Goal: Task Accomplishment & Management: Manage account settings

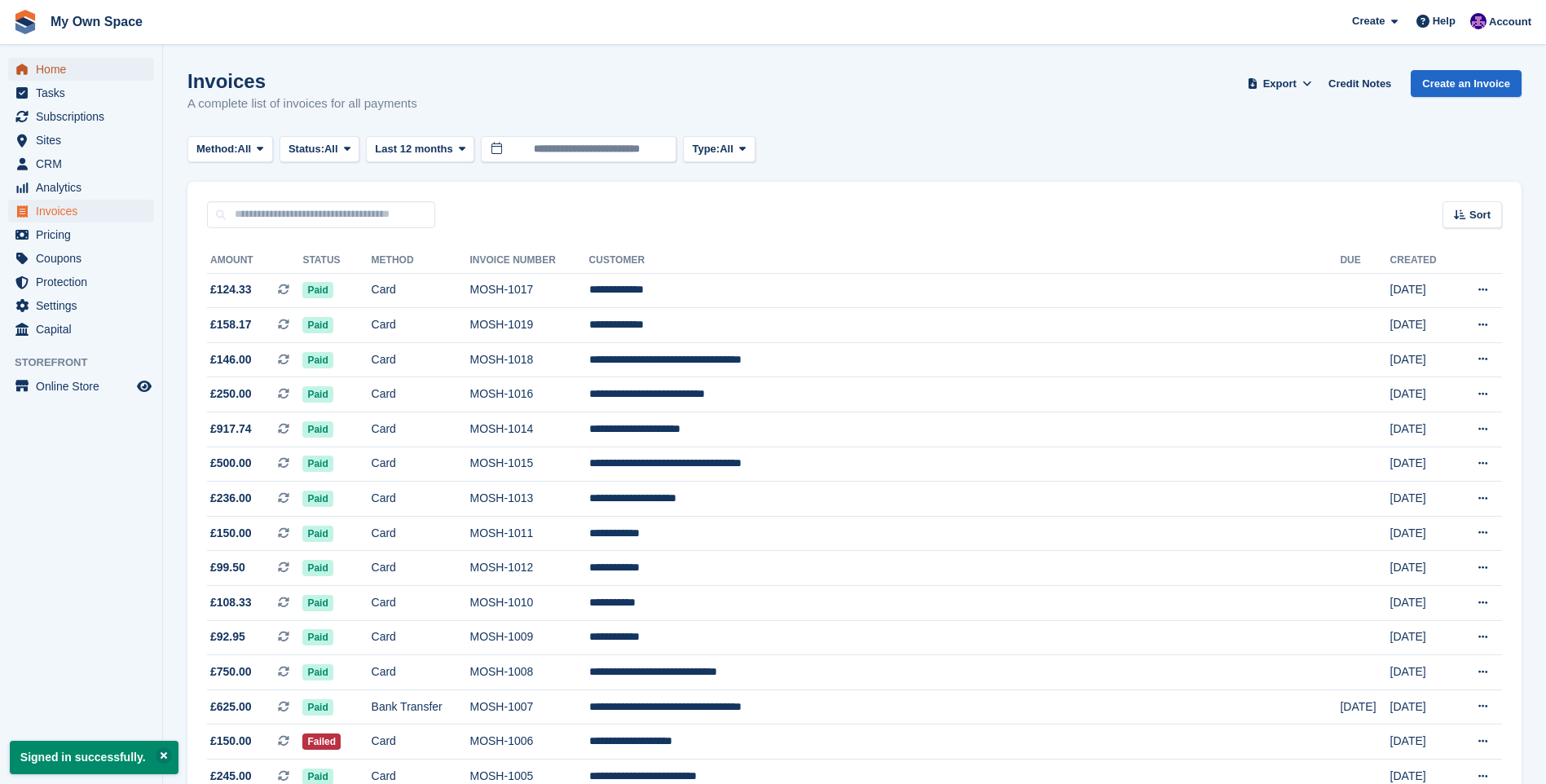
click at [30, 74] on span "menu" at bounding box center [22, 70] width 20 height 20
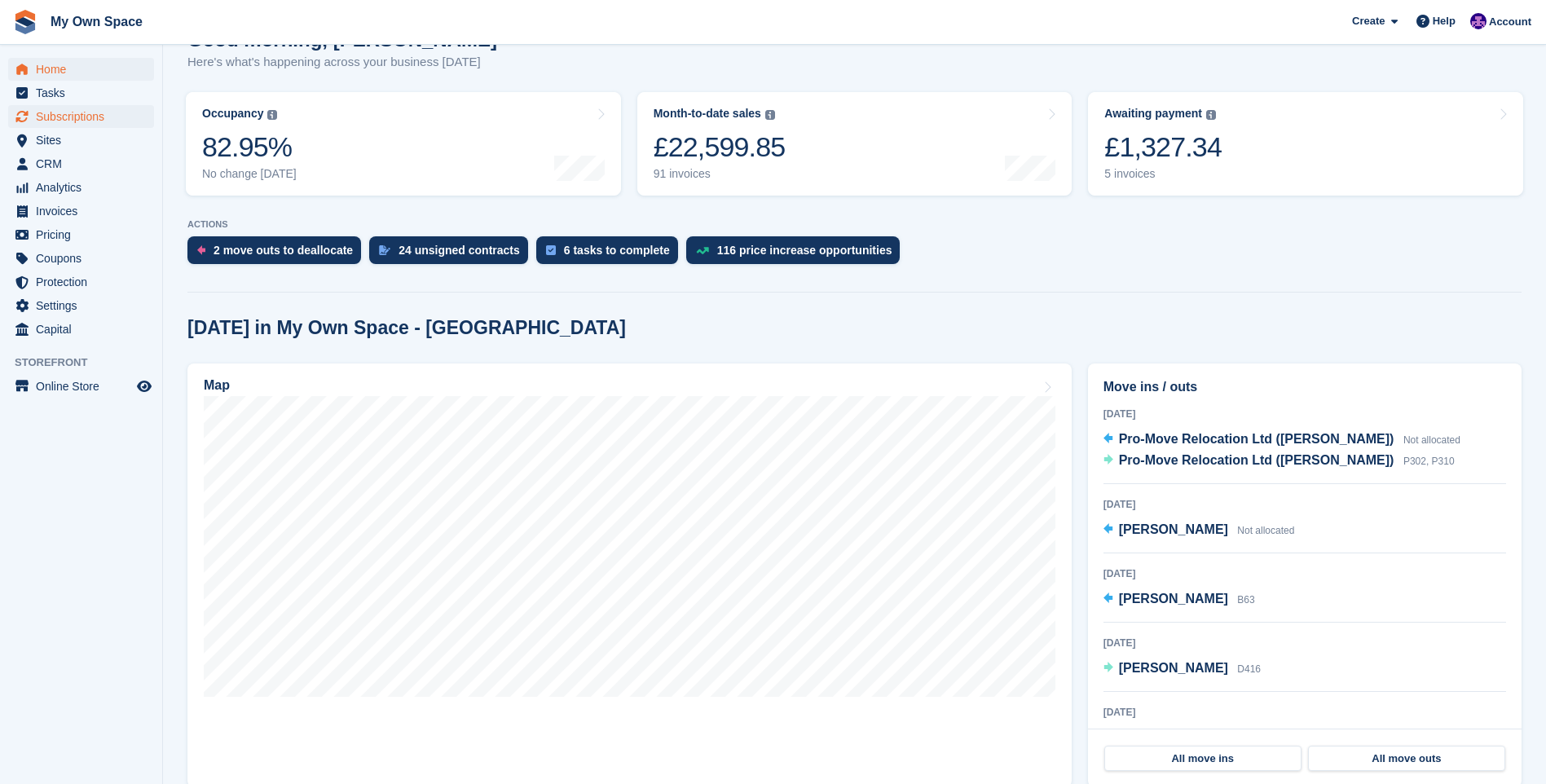
scroll to position [81, 0]
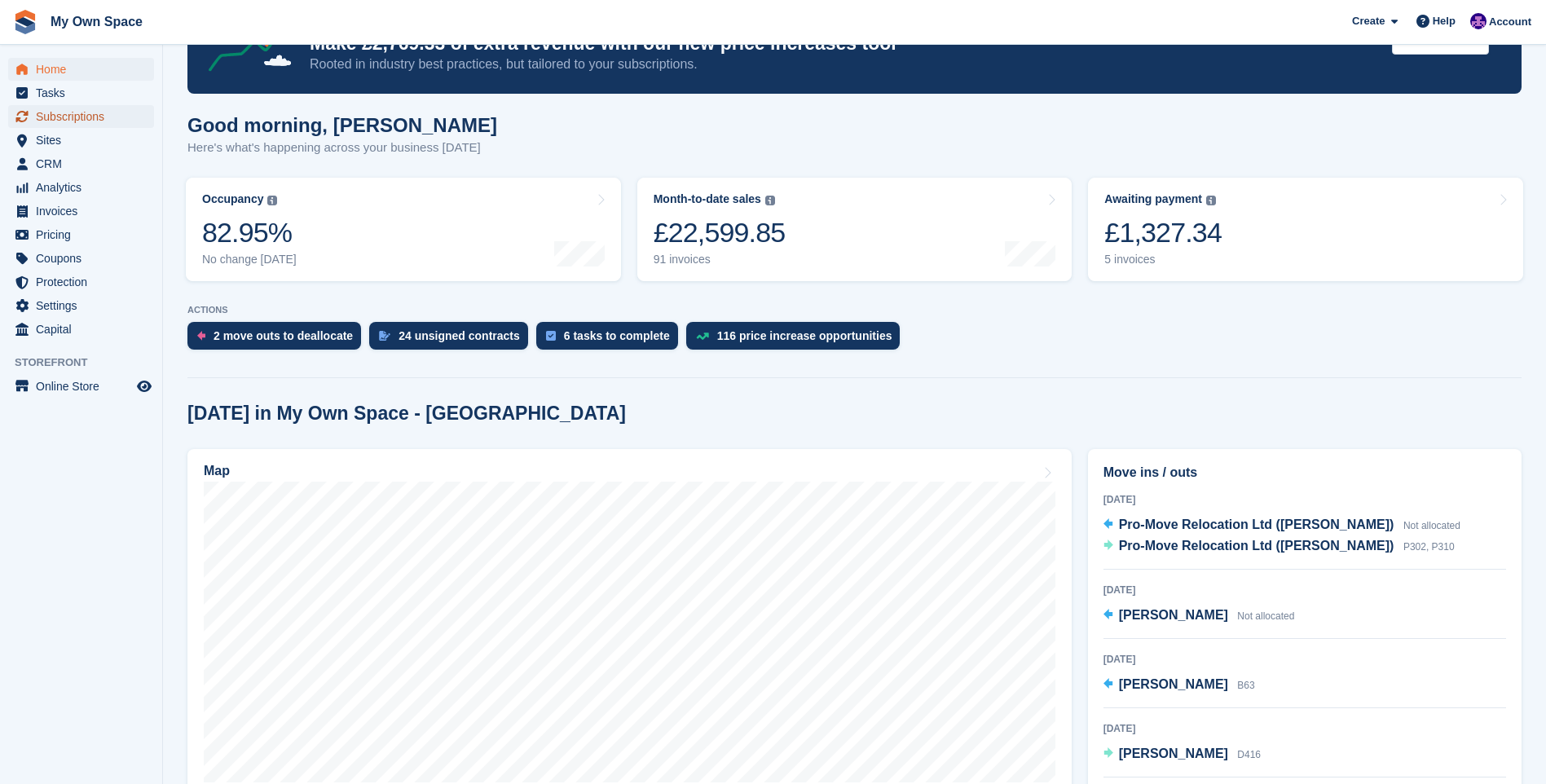
click at [107, 119] on span "Subscriptions" at bounding box center [84, 116] width 98 height 23
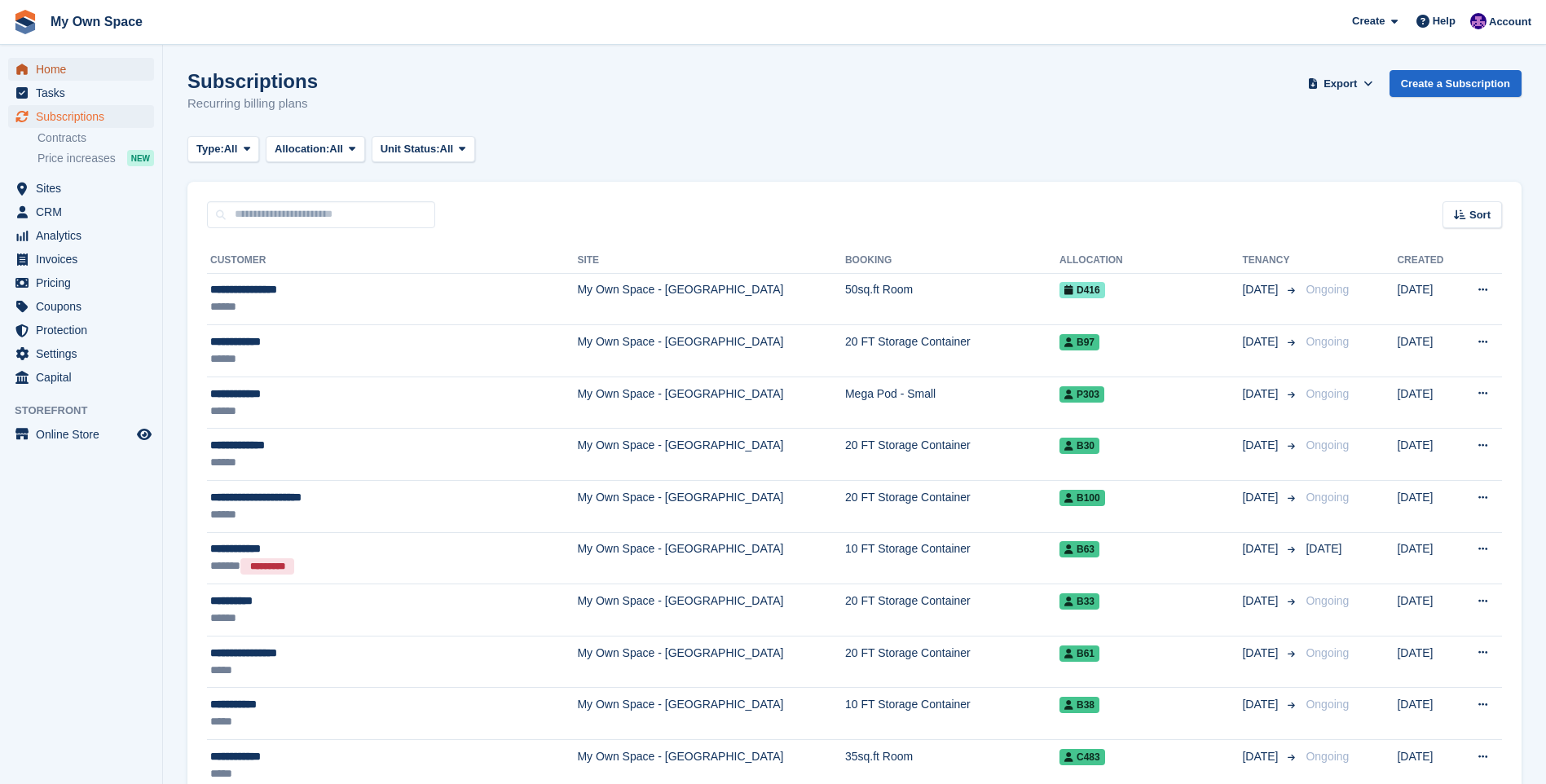
click at [45, 66] on span "Home" at bounding box center [84, 70] width 98 height 23
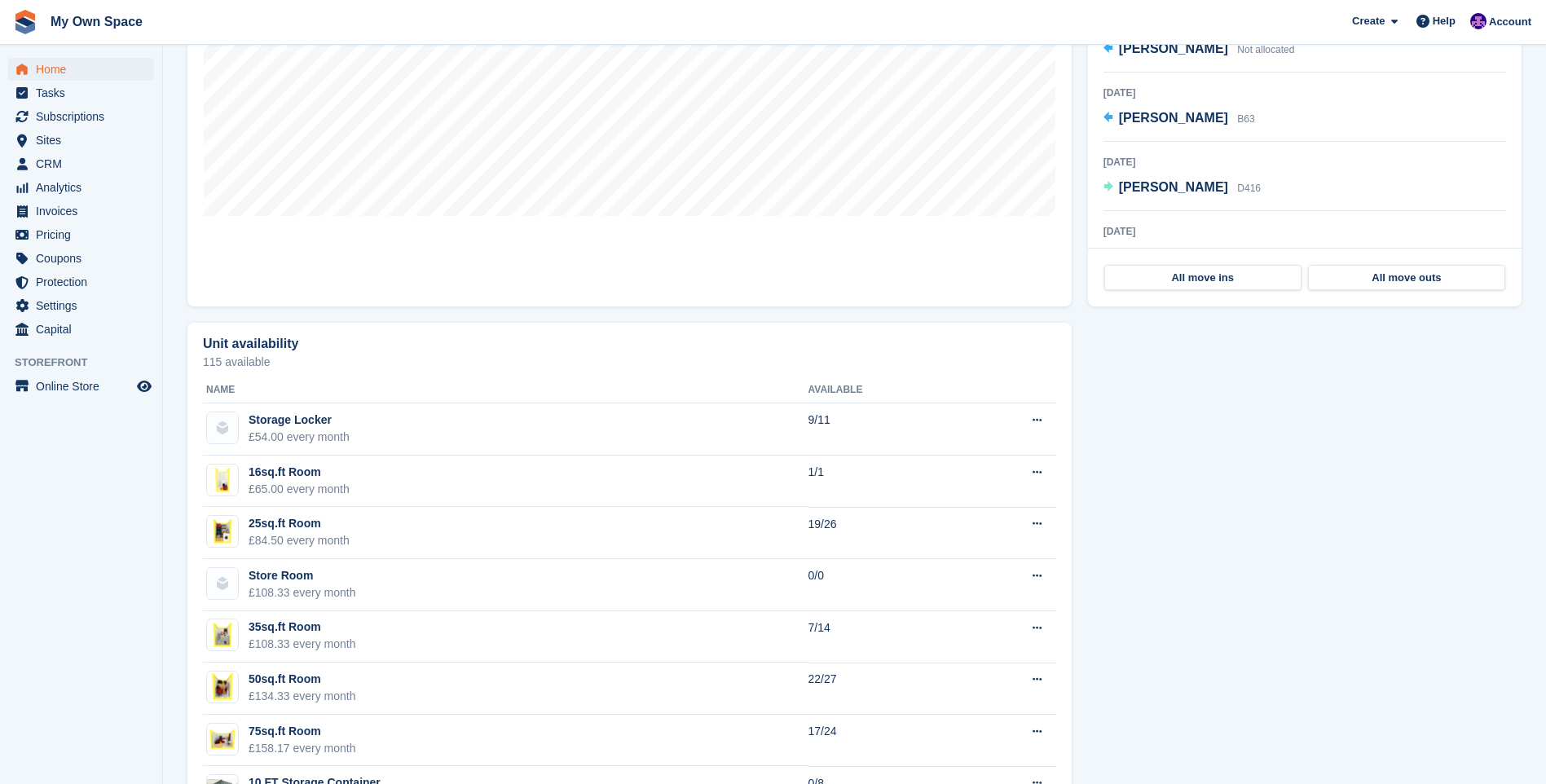
scroll to position [733, 0]
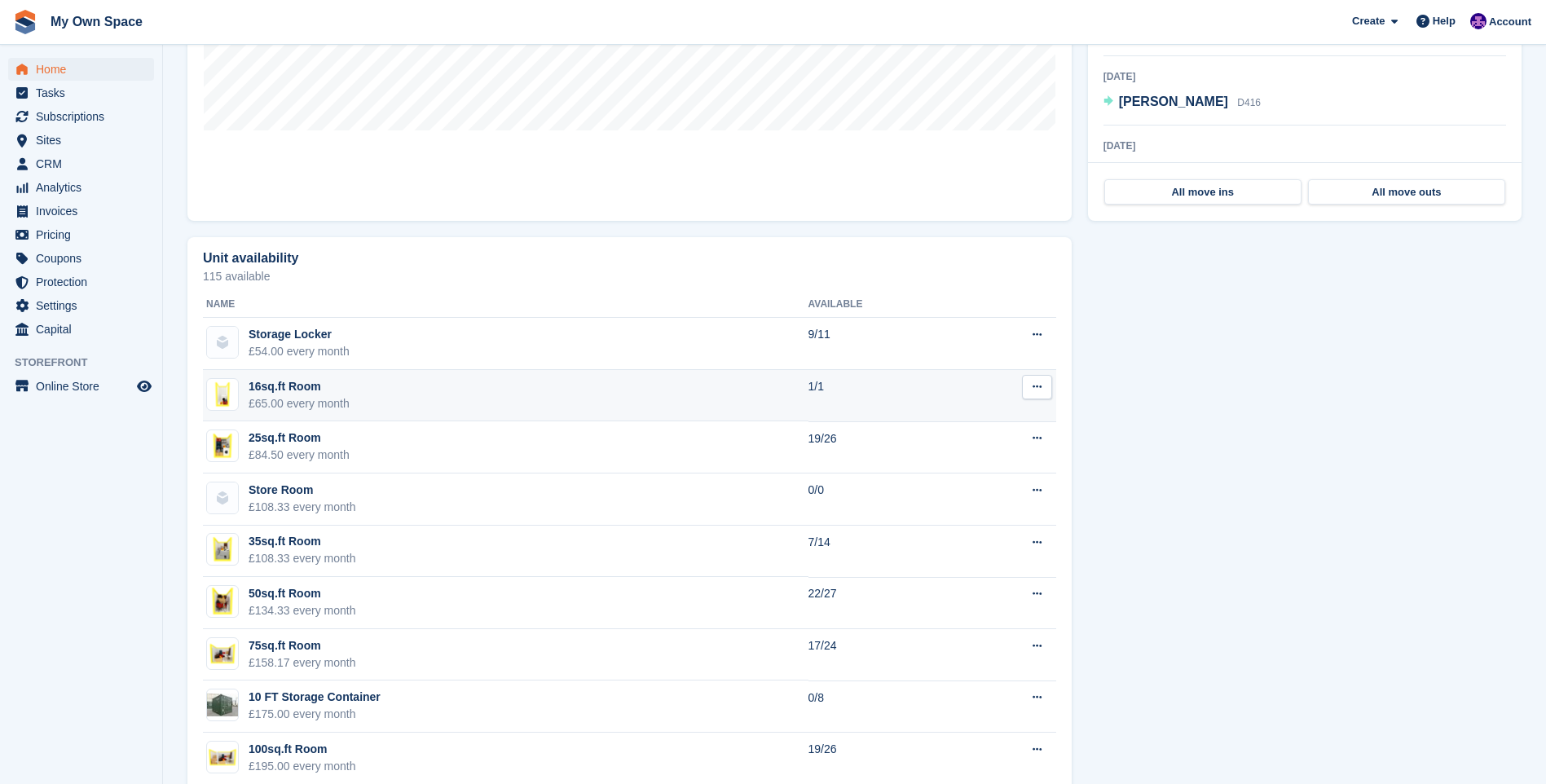
click at [301, 399] on div "£65.00 every month" at bounding box center [299, 403] width 101 height 17
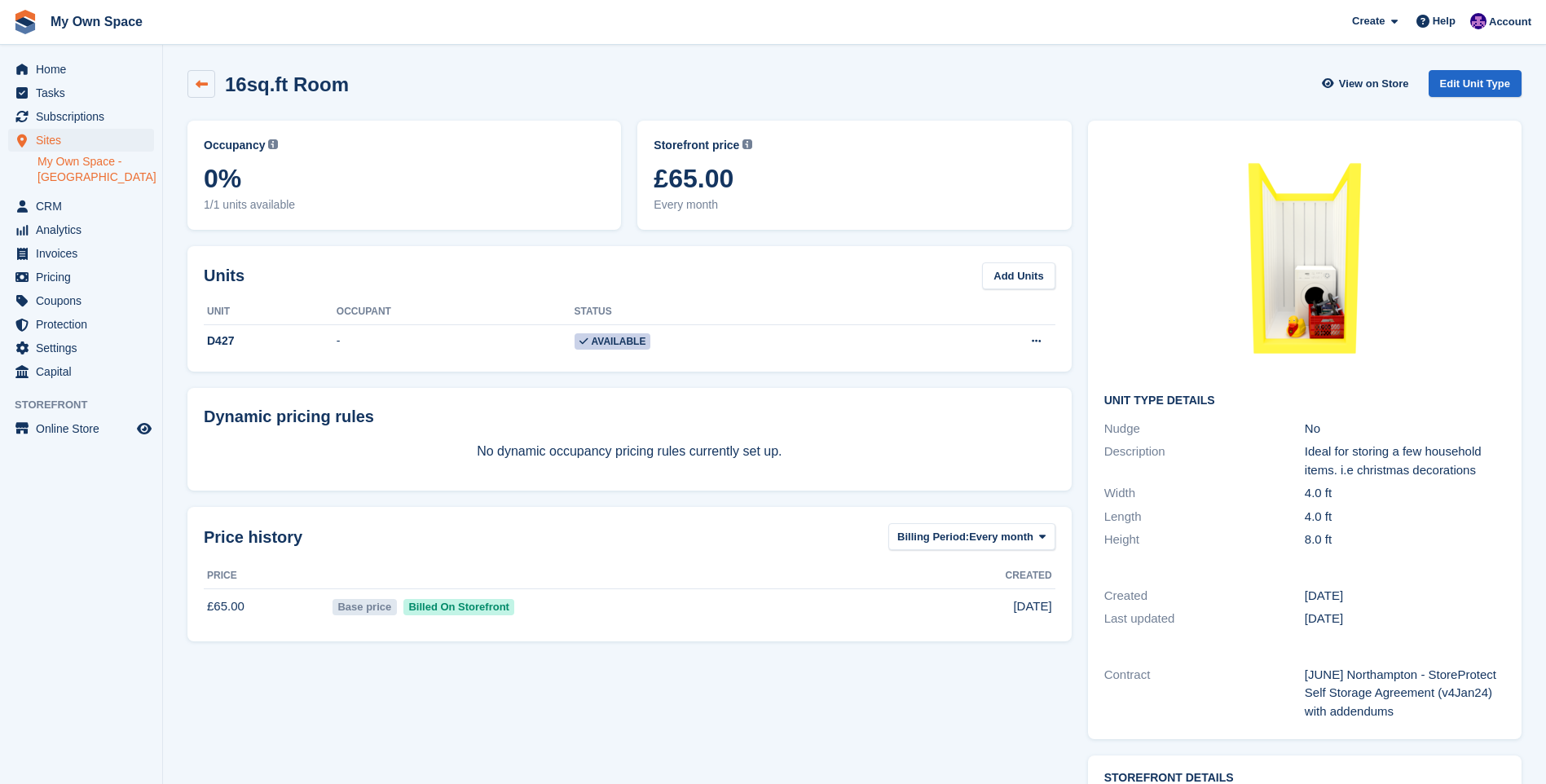
click at [211, 85] on link at bounding box center [202, 84] width 28 height 28
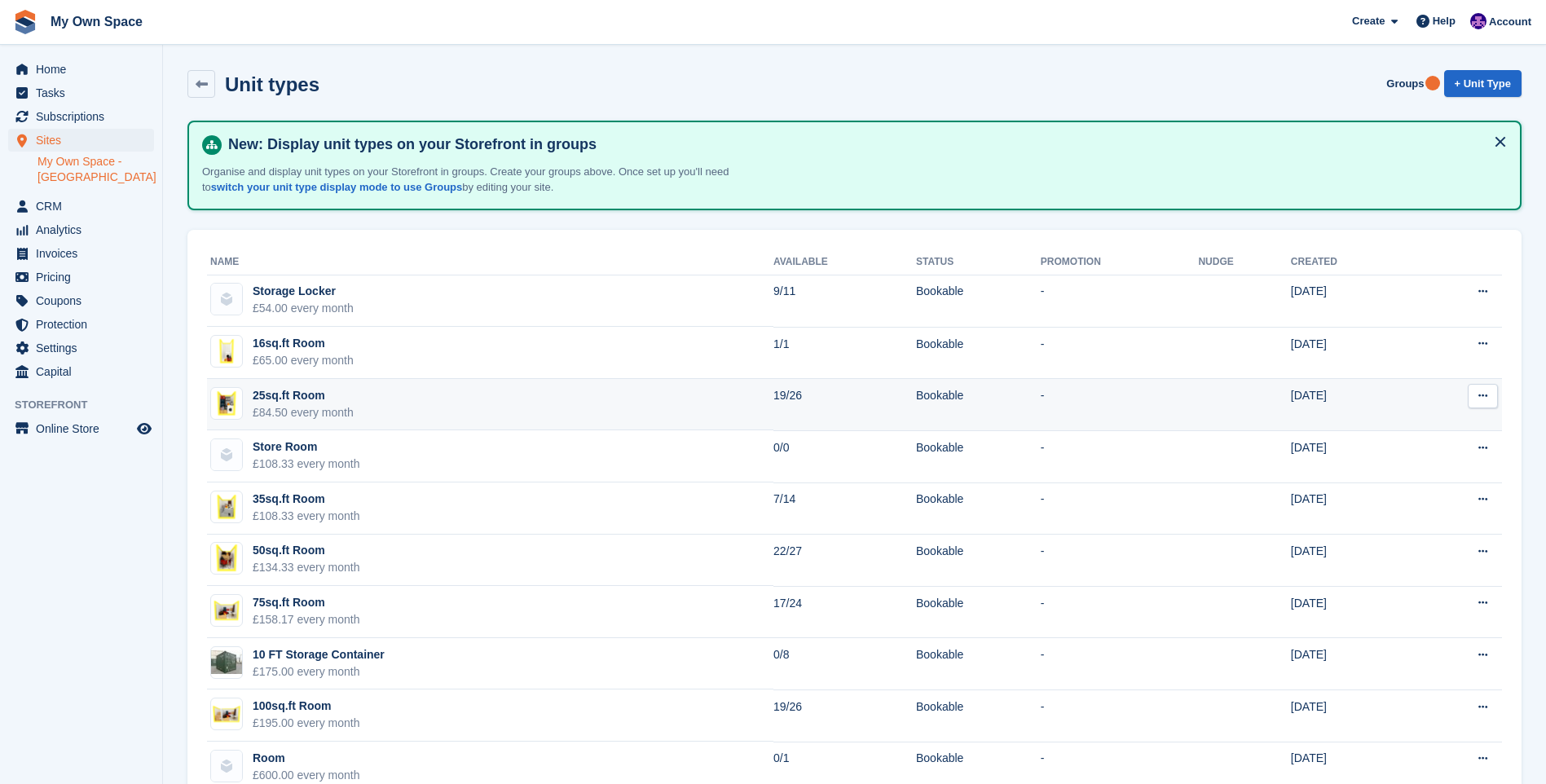
click at [275, 396] on div "25sq.ft Room" at bounding box center [303, 395] width 101 height 17
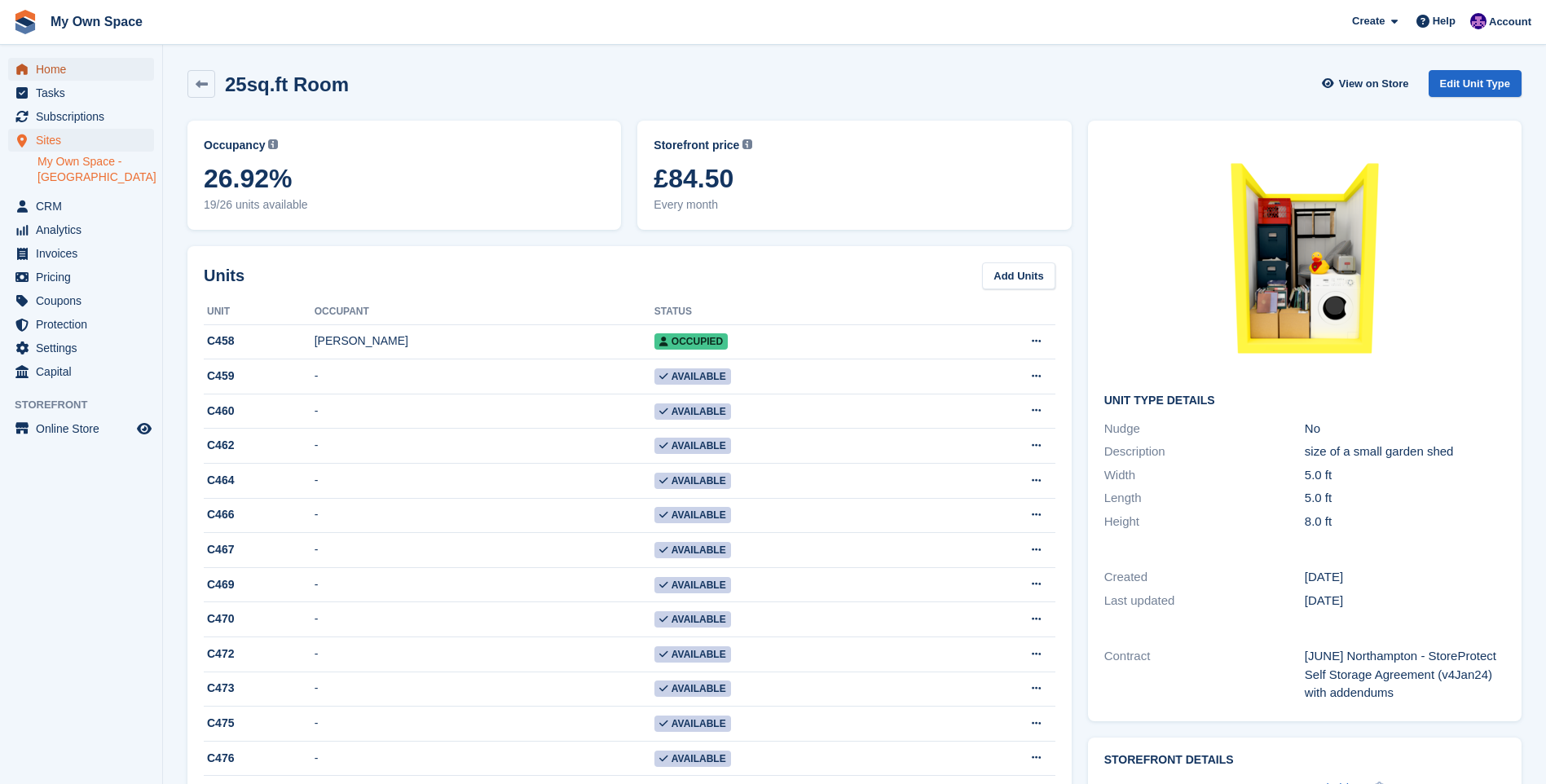
click at [66, 66] on span "Home" at bounding box center [84, 70] width 98 height 23
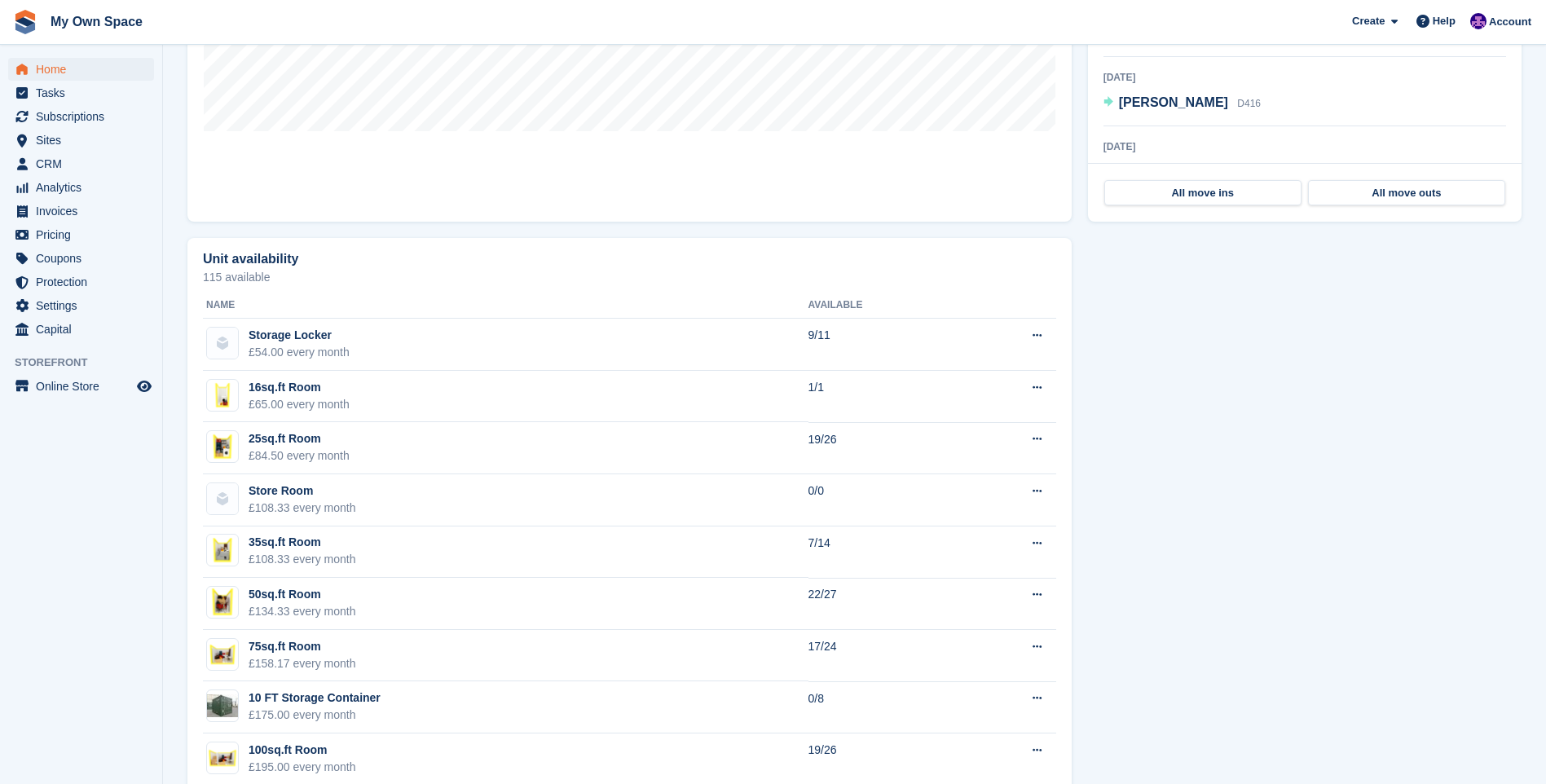
scroll to position [733, 0]
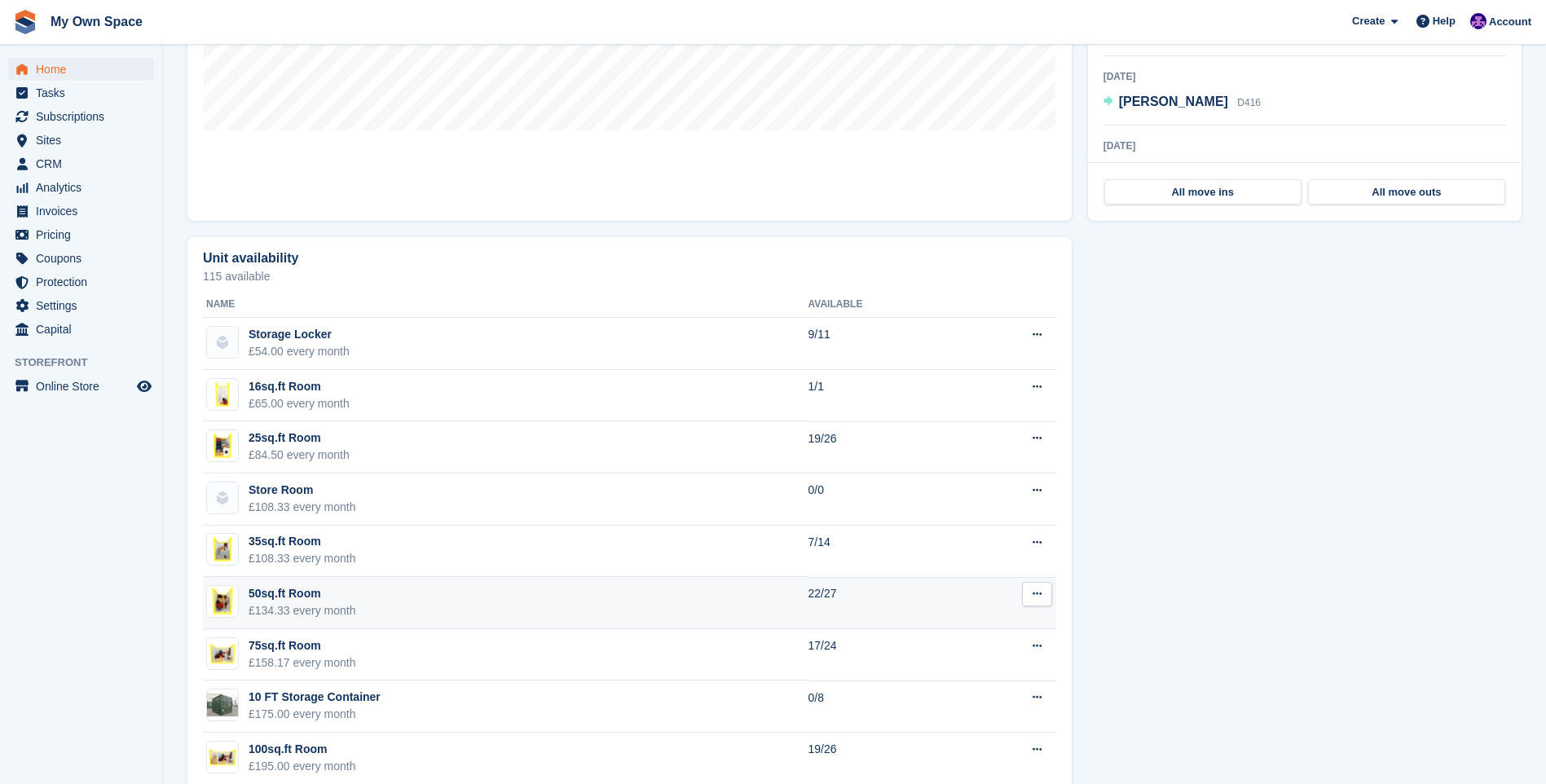
click at [304, 593] on div "50sq.ft Room" at bounding box center [302, 593] width 107 height 17
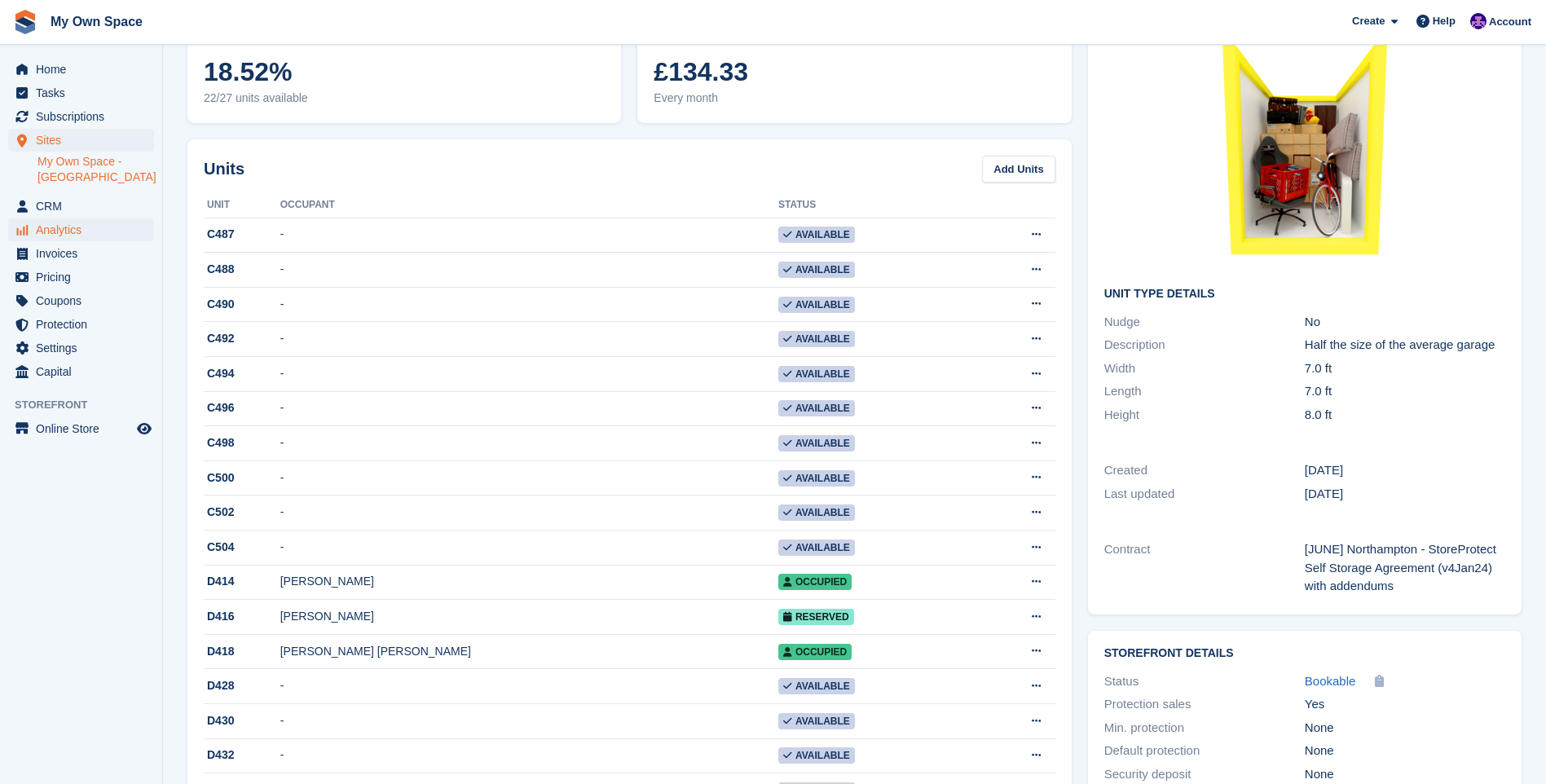
scroll to position [81, 0]
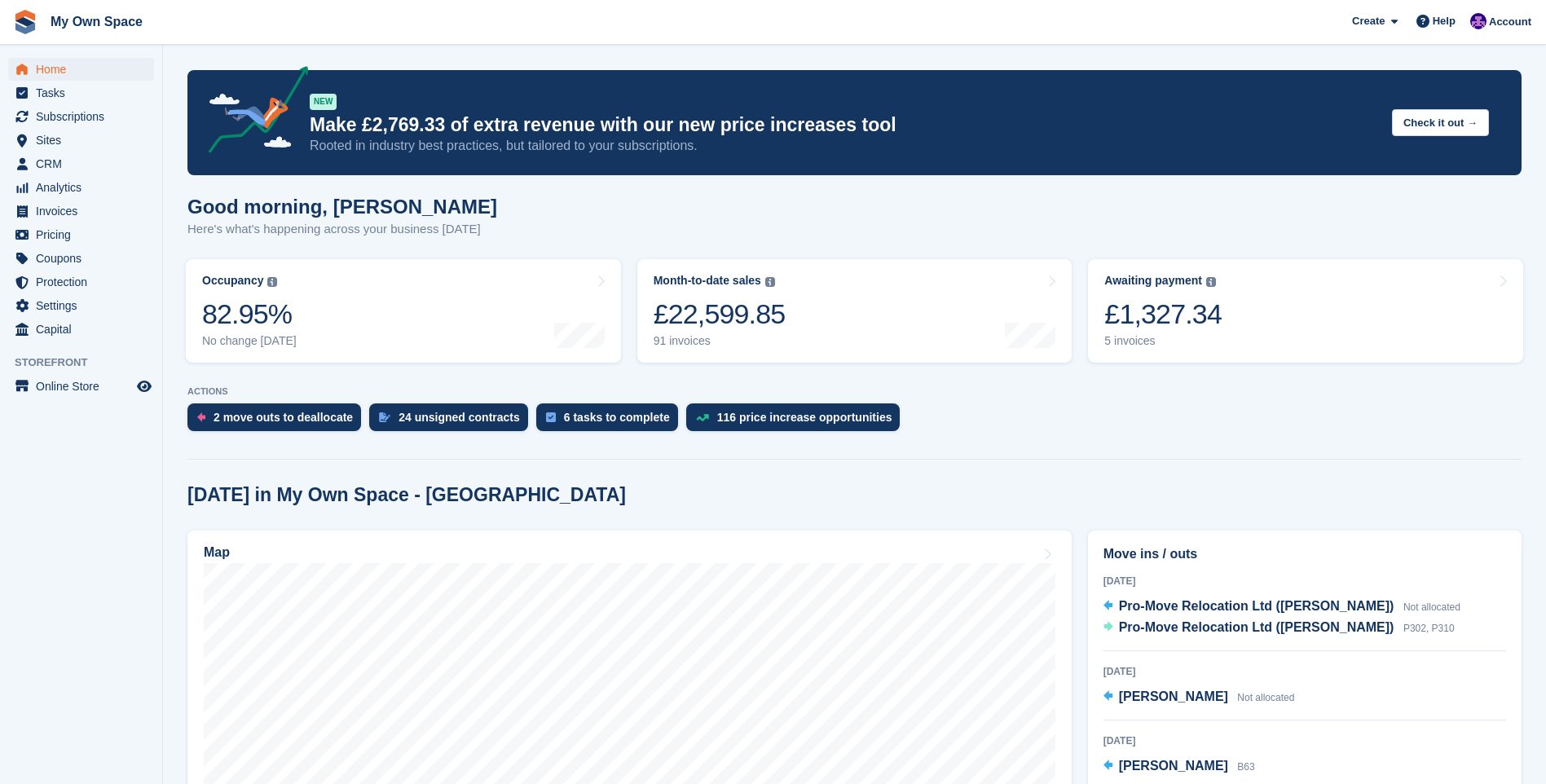
scroll to position [733, 0]
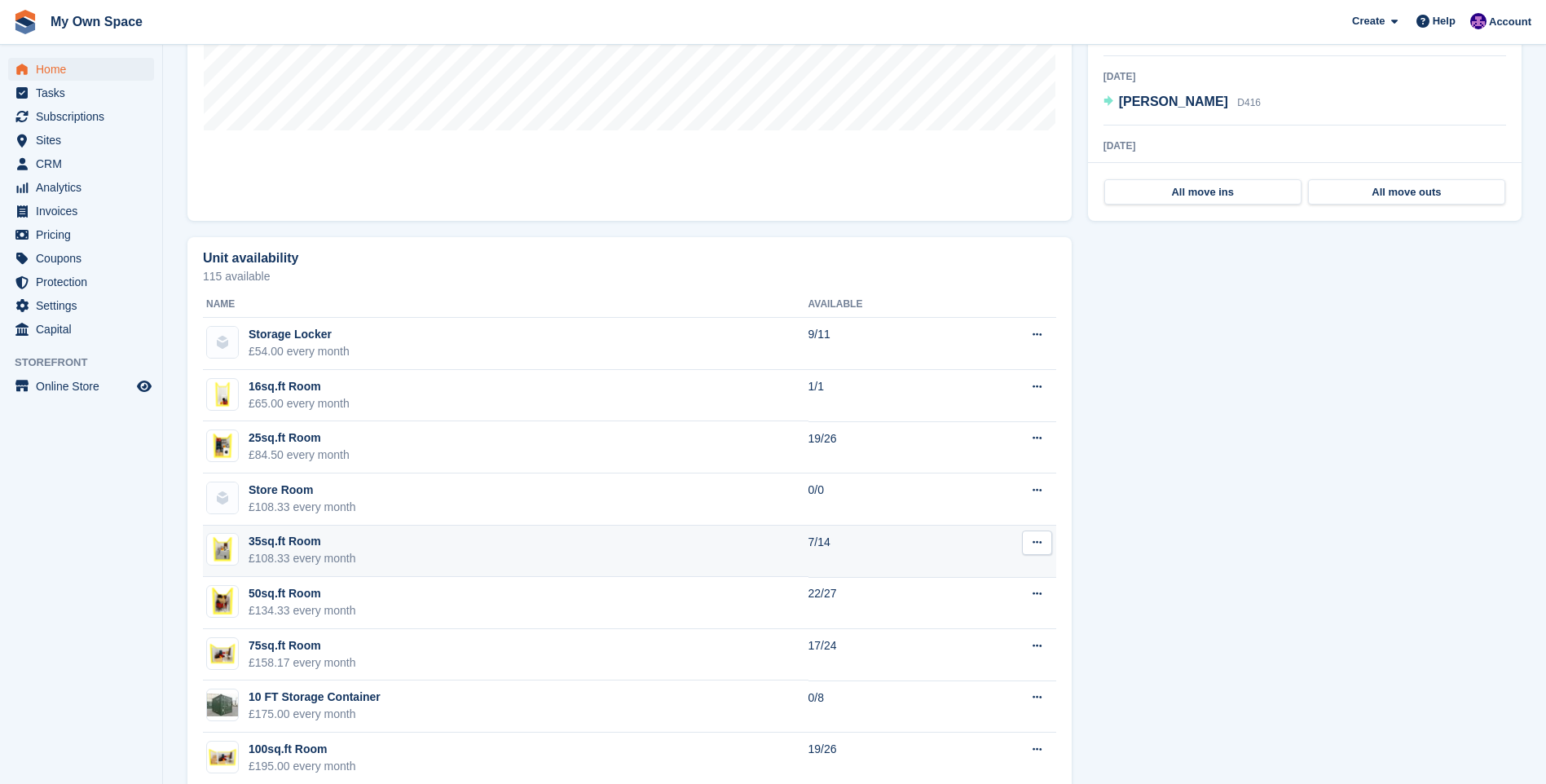
click at [287, 556] on div "£108.33 every month" at bounding box center [302, 558] width 107 height 17
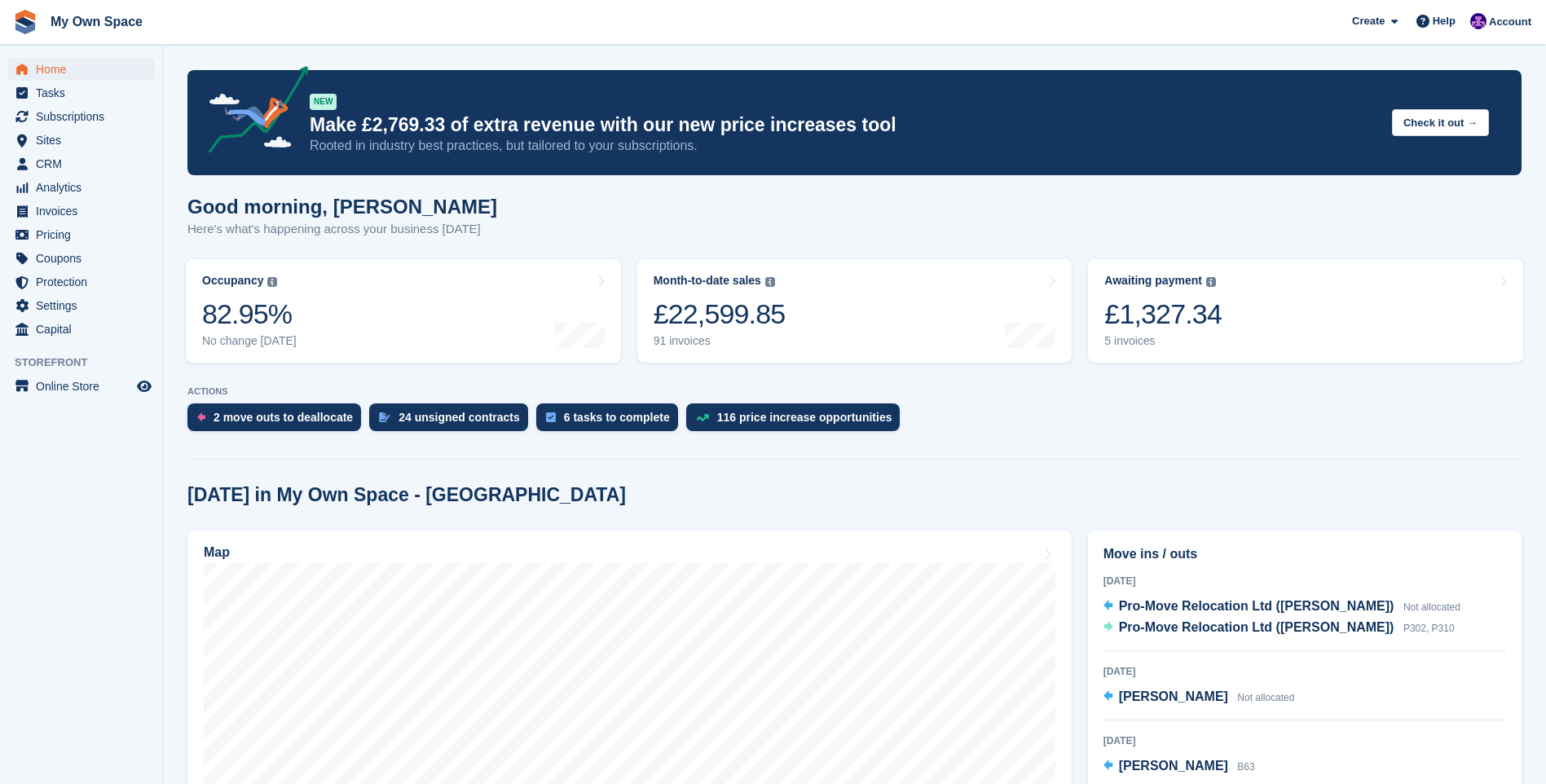
scroll to position [733, 0]
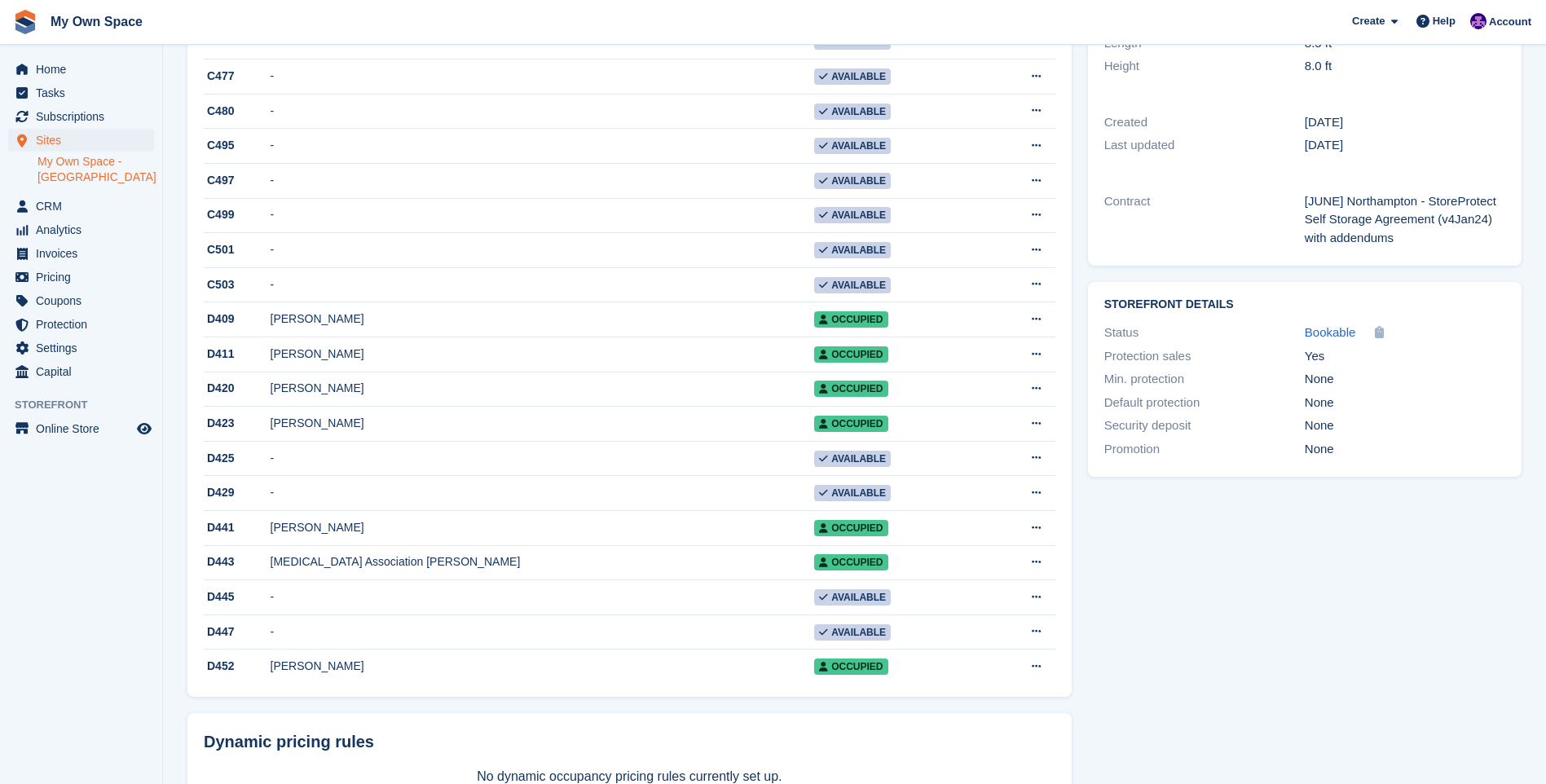
scroll to position [489, 0]
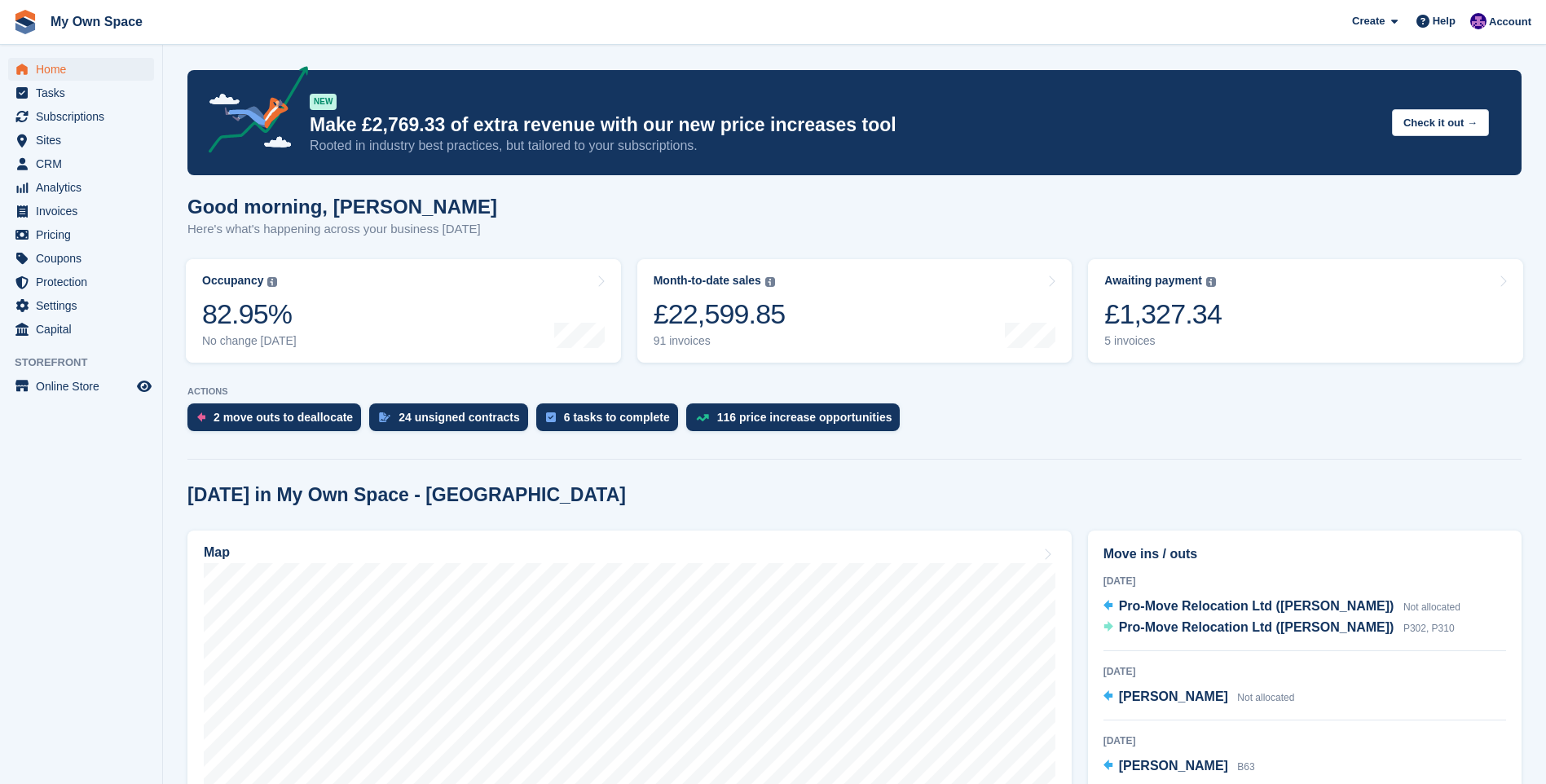
scroll to position [978, 0]
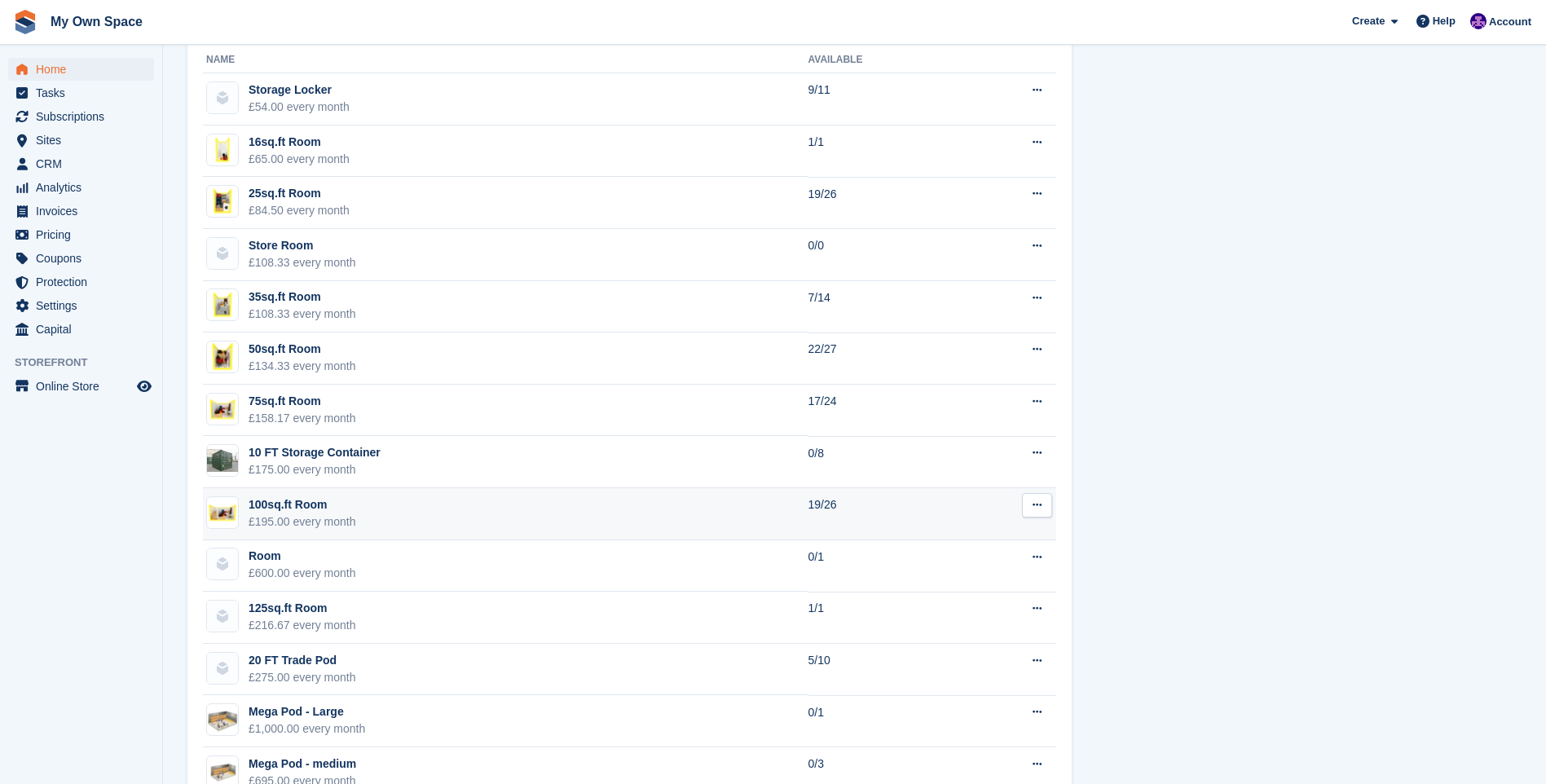
click at [271, 506] on div "100sq.ft Room" at bounding box center [302, 504] width 107 height 17
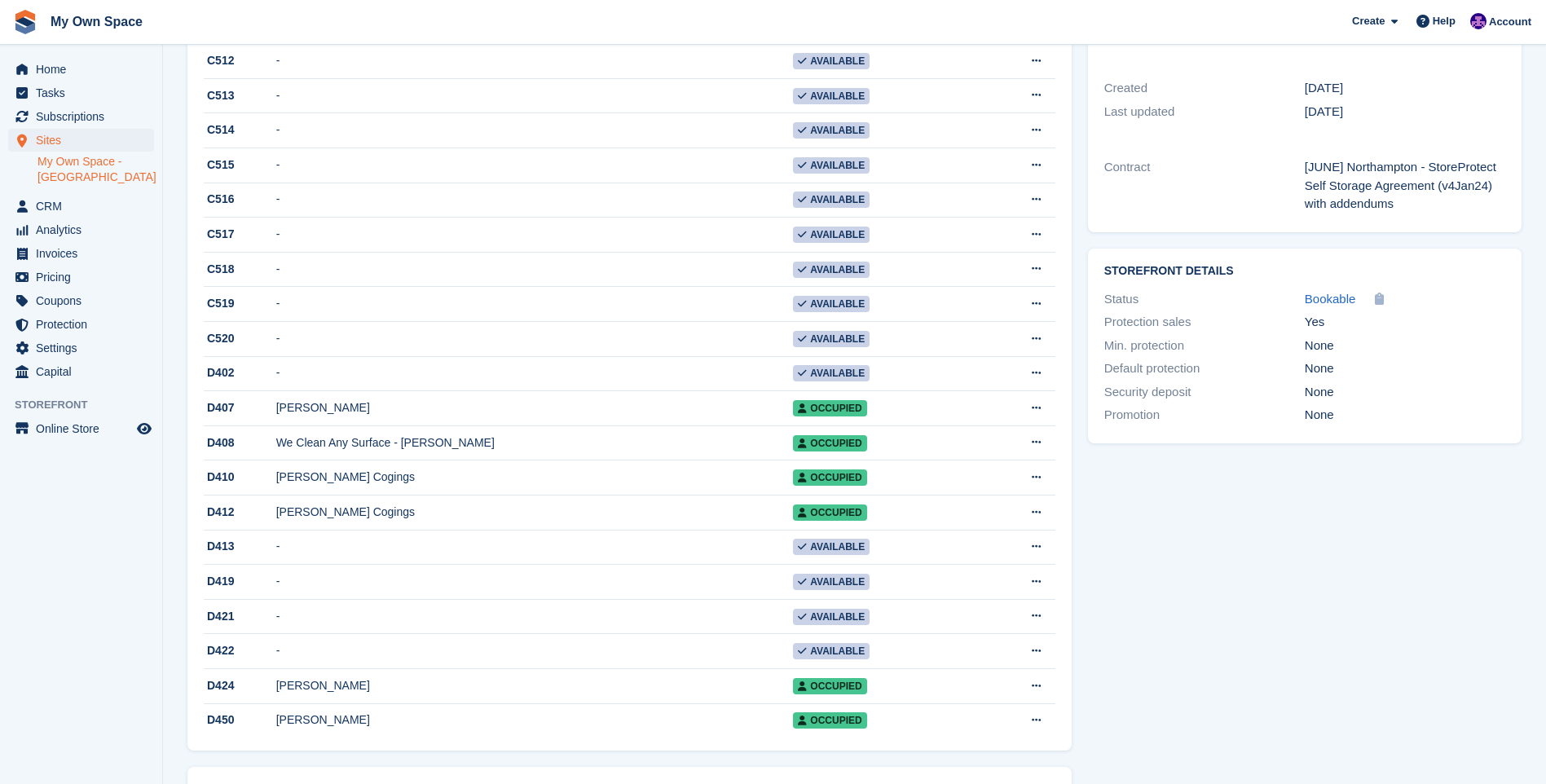
scroll to position [571, 0]
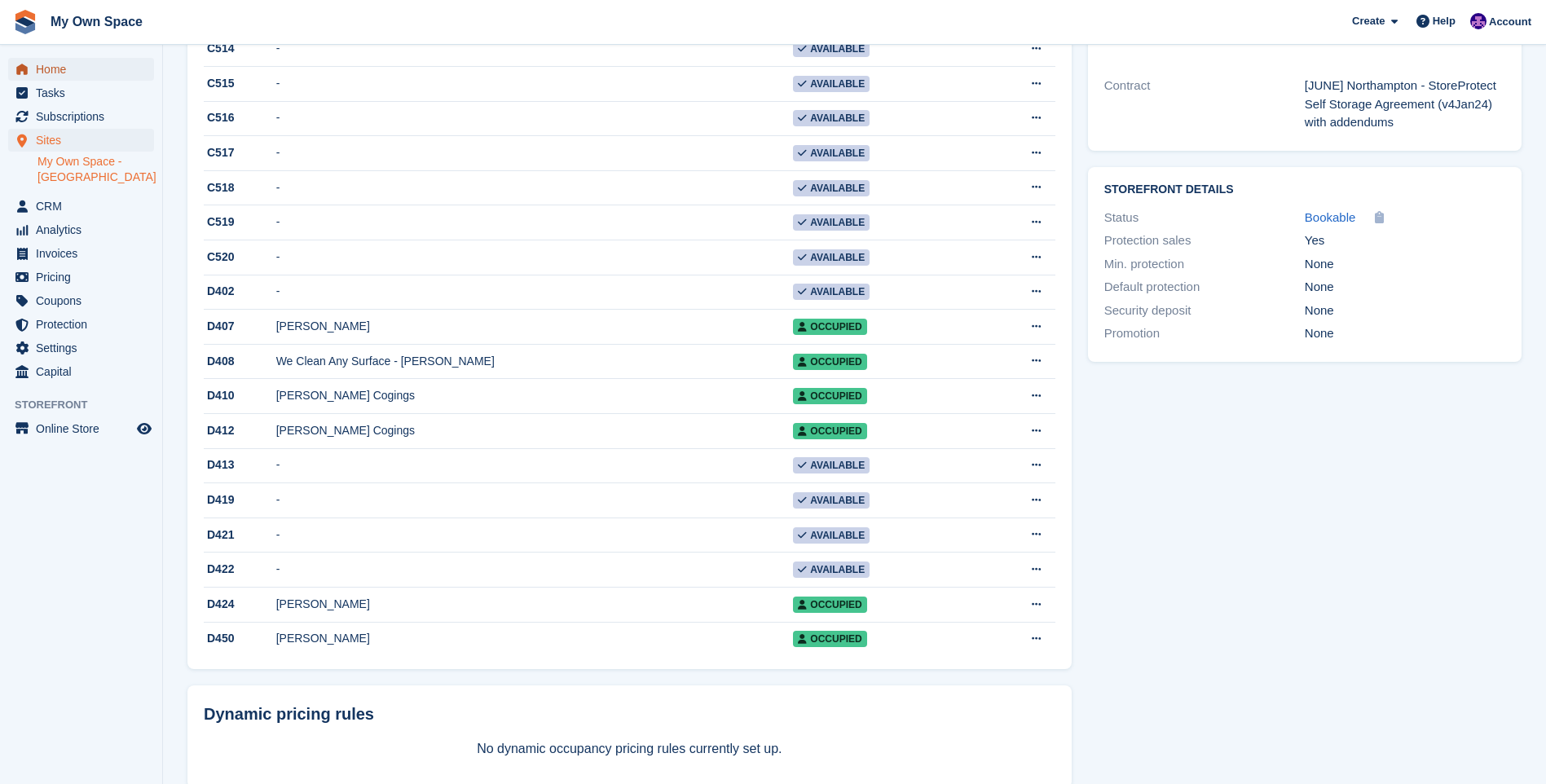
click at [57, 74] on span "Home" at bounding box center [84, 70] width 98 height 23
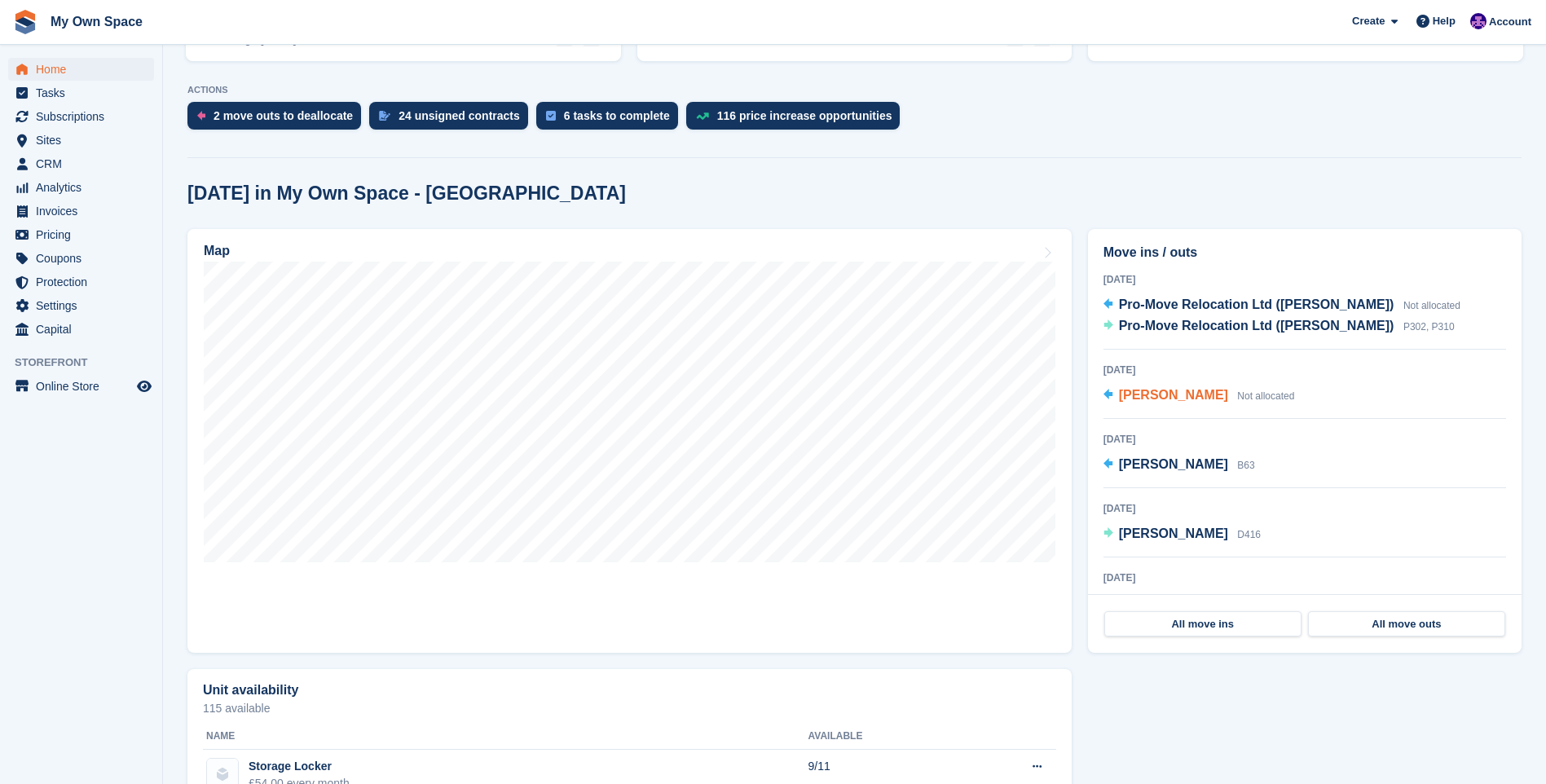
scroll to position [326, 0]
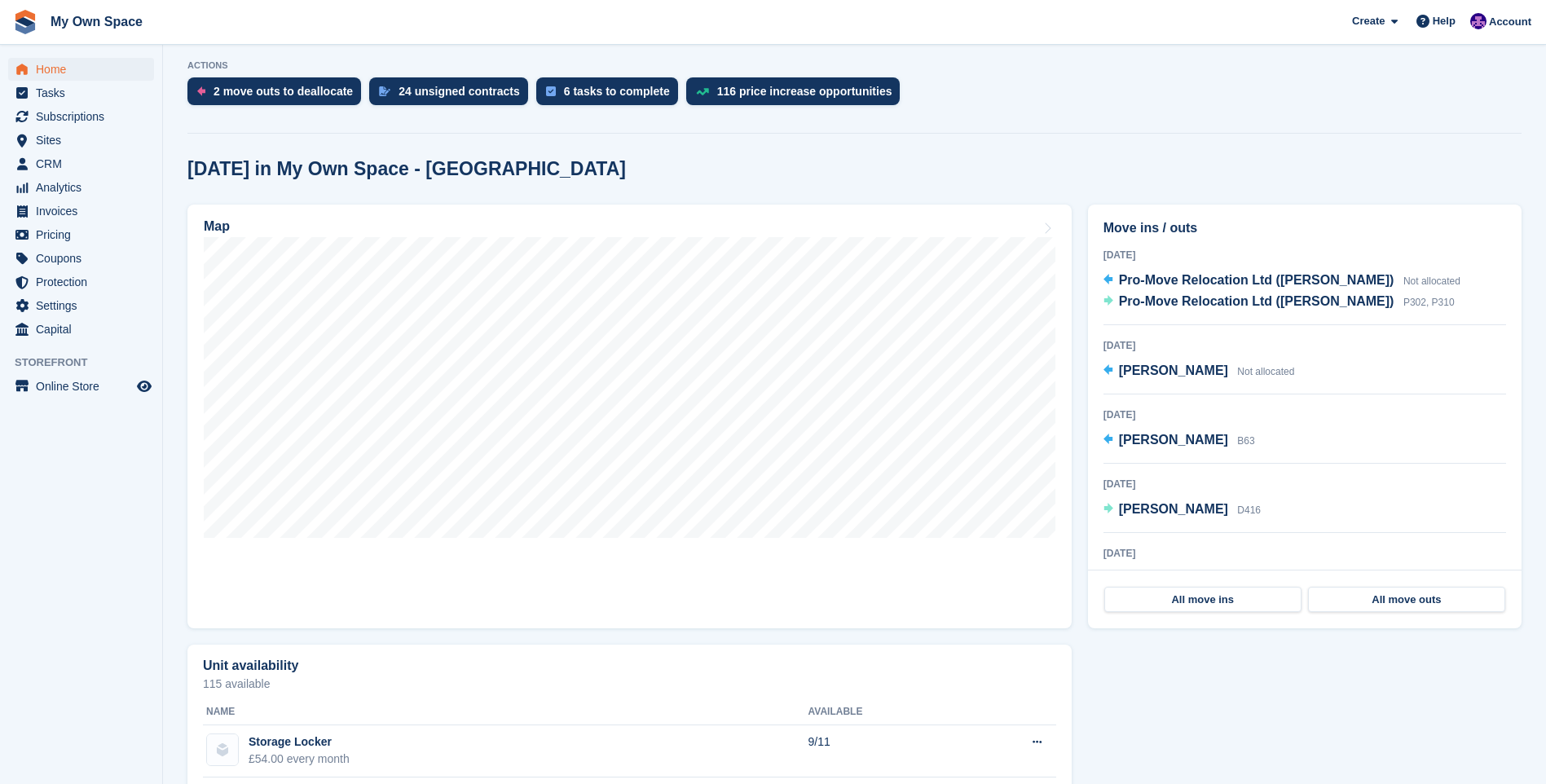
drag, startPoint x: 1261, startPoint y: 504, endPoint x: 1287, endPoint y: 531, distance: 37.5
click at [1287, 531] on div "9 Sep 2025 Lucy Braithwaite D416" at bounding box center [1304, 504] width 403 height 58
click at [1284, 513] on div "9 Sep 2025 Lucy Braithwaite D416" at bounding box center [1304, 504] width 403 height 58
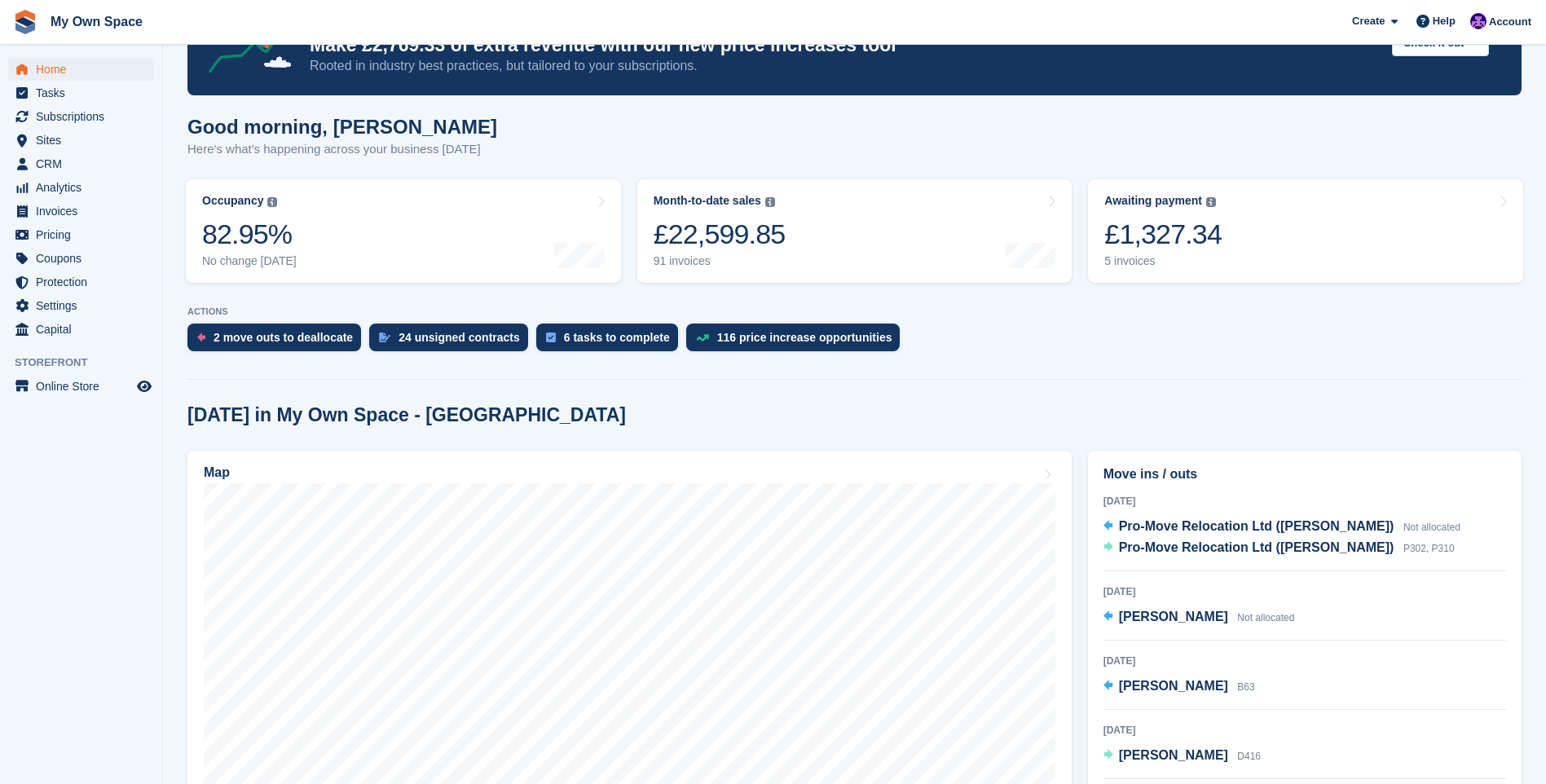
scroll to position [0, 0]
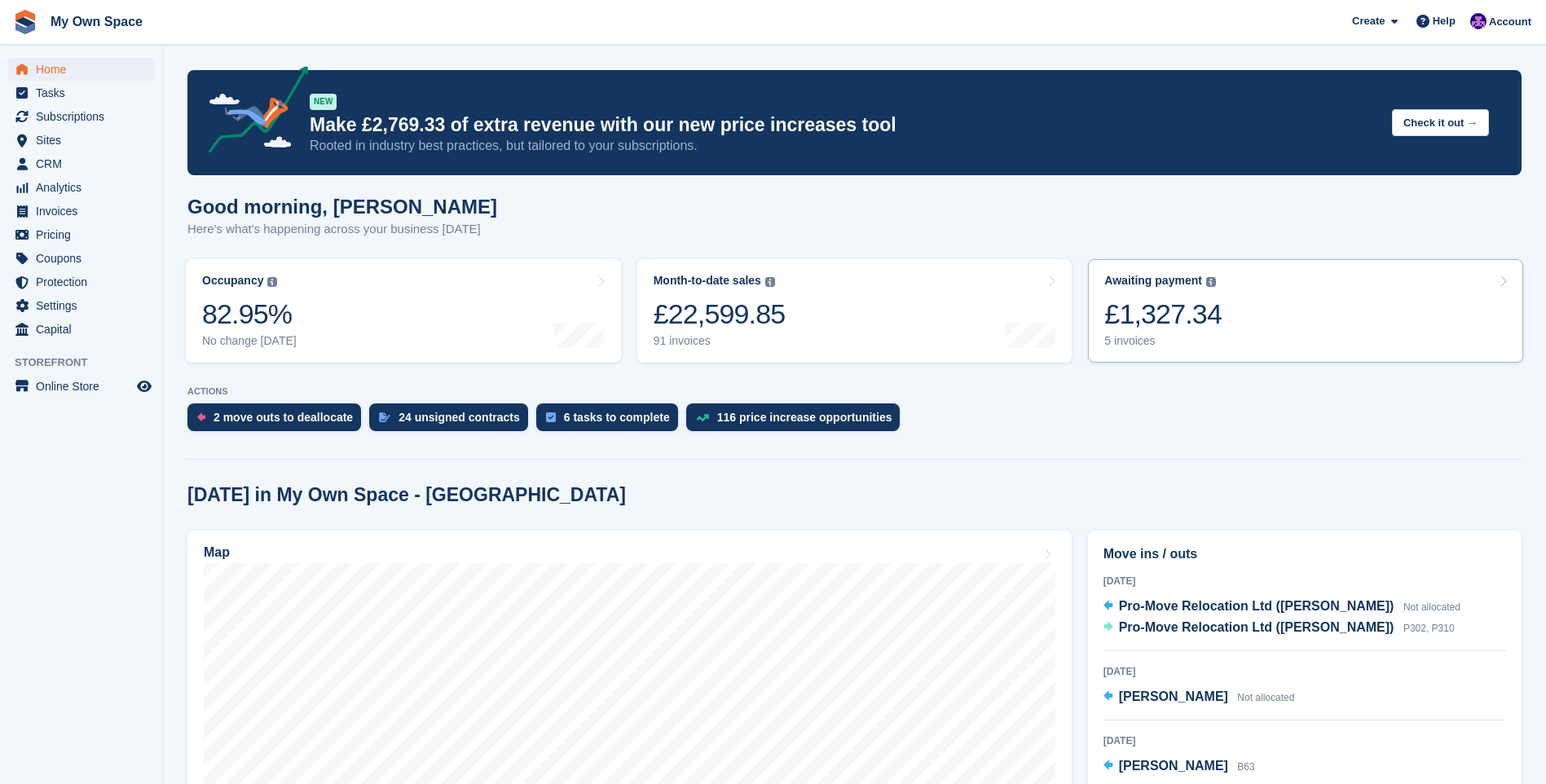
click at [1238, 324] on link "Awaiting payment The total outstanding balance on all open invoices. £1,327.34 …" at bounding box center [1305, 311] width 436 height 103
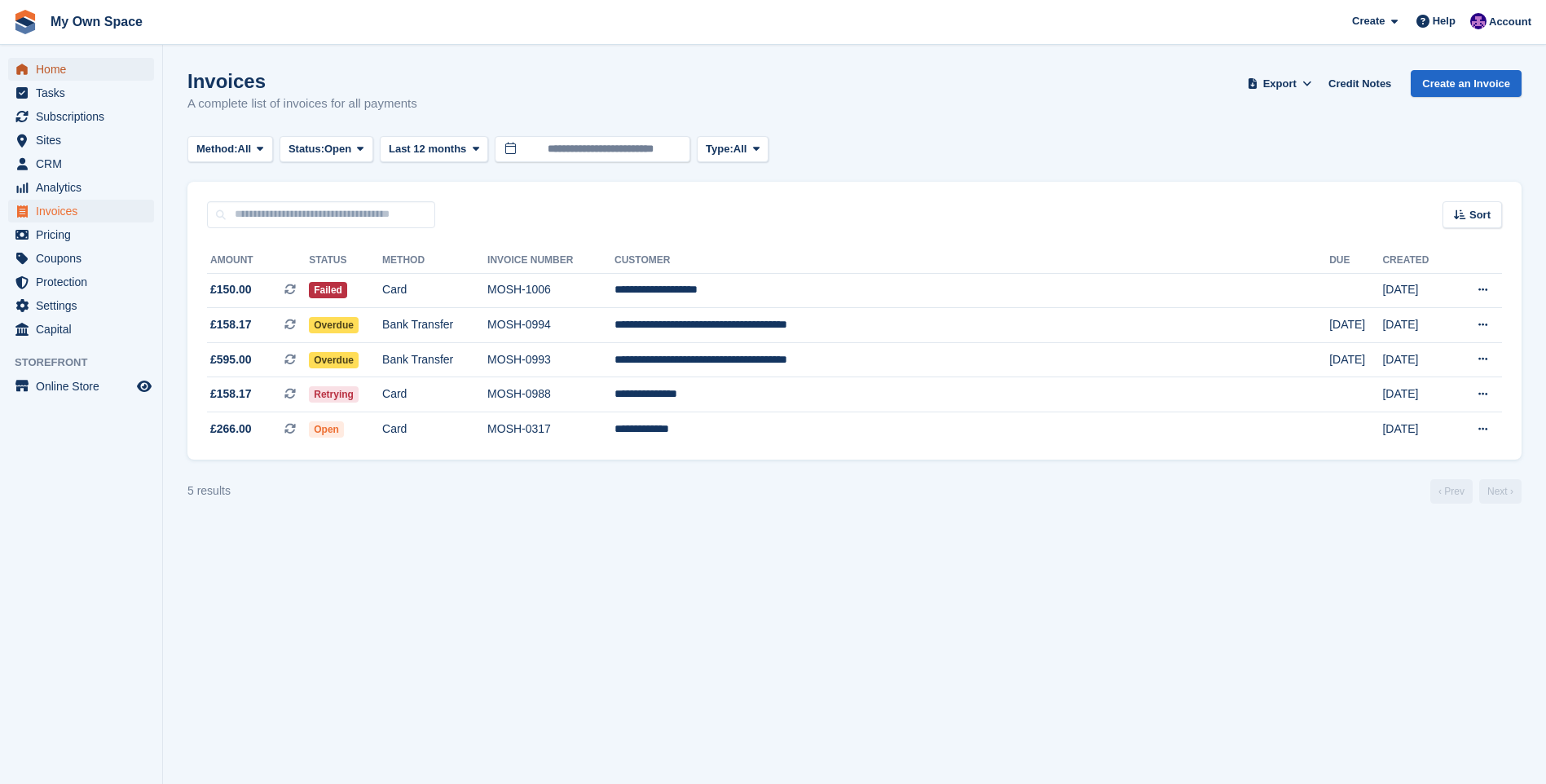
click at [42, 66] on span "Home" at bounding box center [84, 70] width 98 height 23
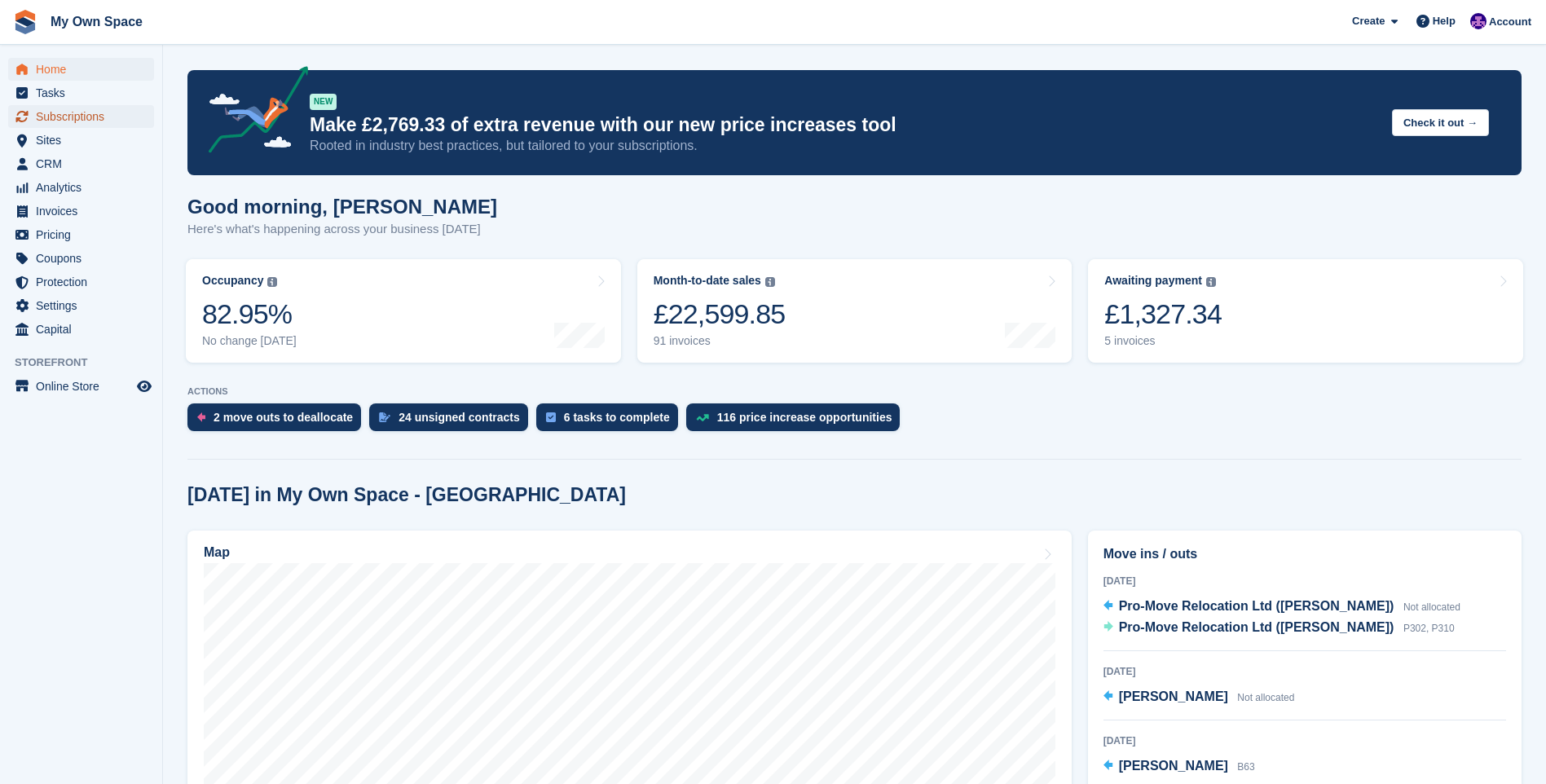
click at [84, 118] on span "Subscriptions" at bounding box center [84, 116] width 98 height 23
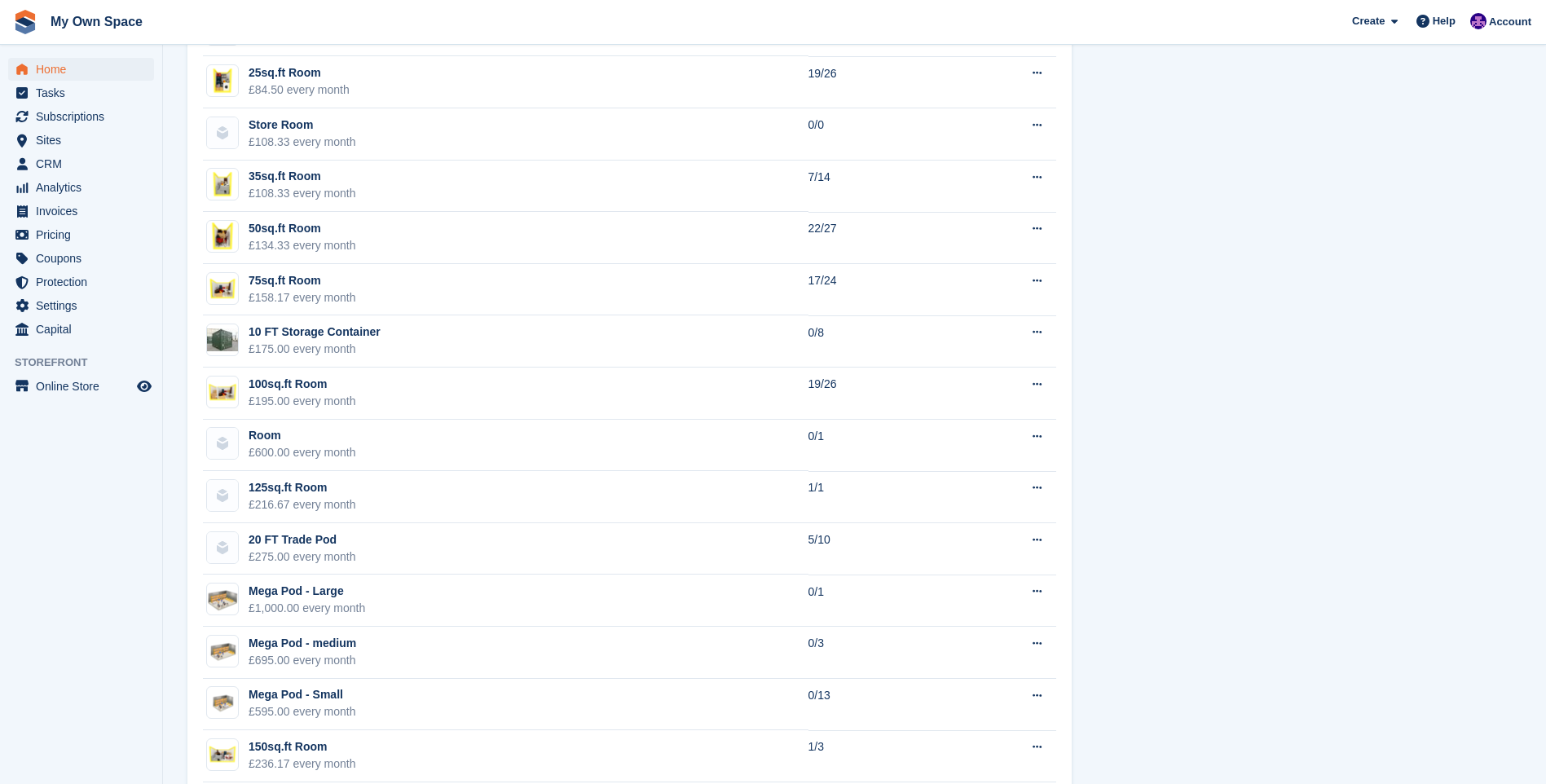
scroll to position [1141, 0]
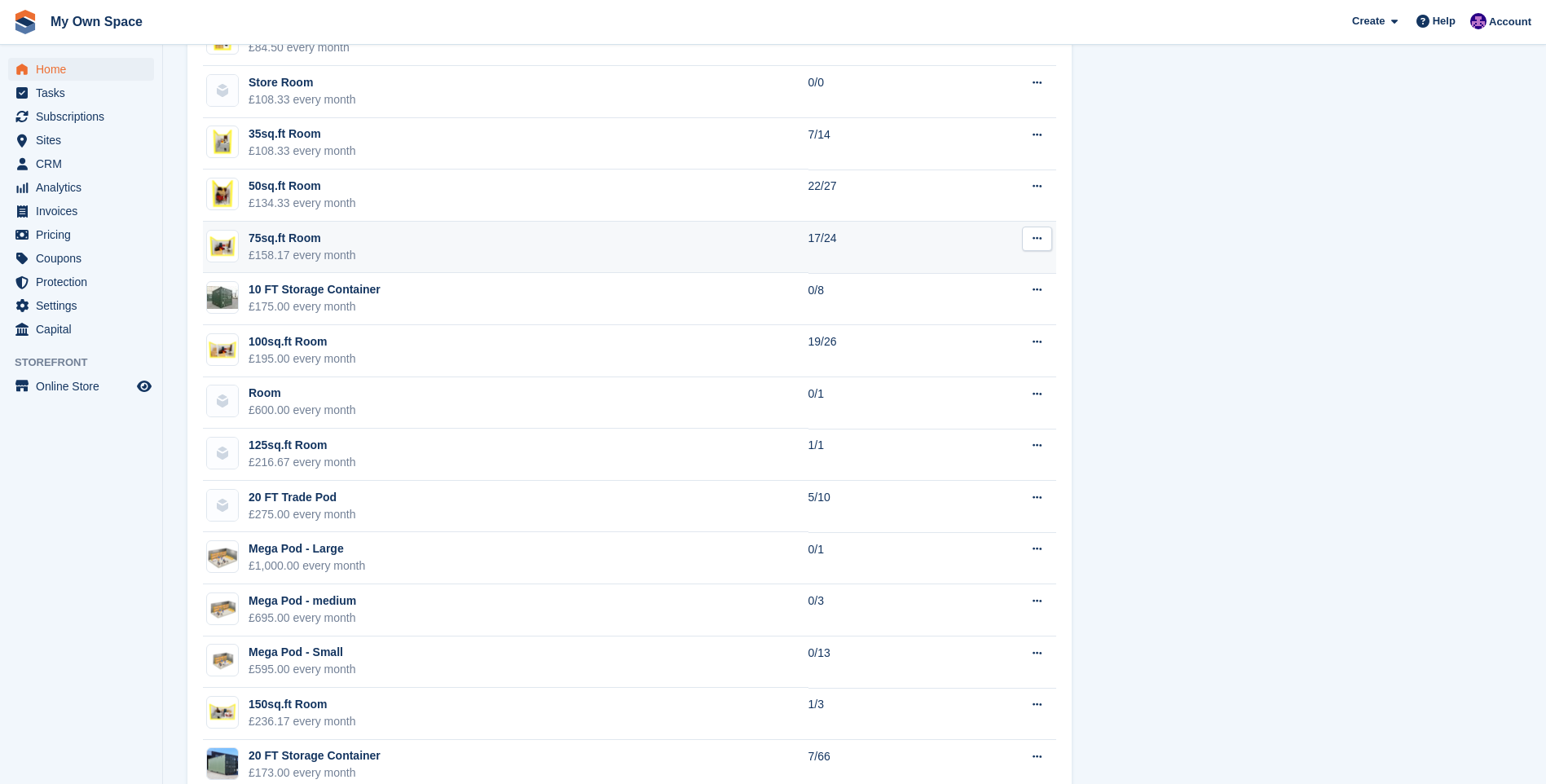
click at [314, 252] on div "£158.17 every month" at bounding box center [302, 255] width 107 height 17
drag, startPoint x: 314, startPoint y: 252, endPoint x: 266, endPoint y: 235, distance: 50.9
click at [266, 235] on div "75sq.ft Room" at bounding box center [302, 238] width 107 height 17
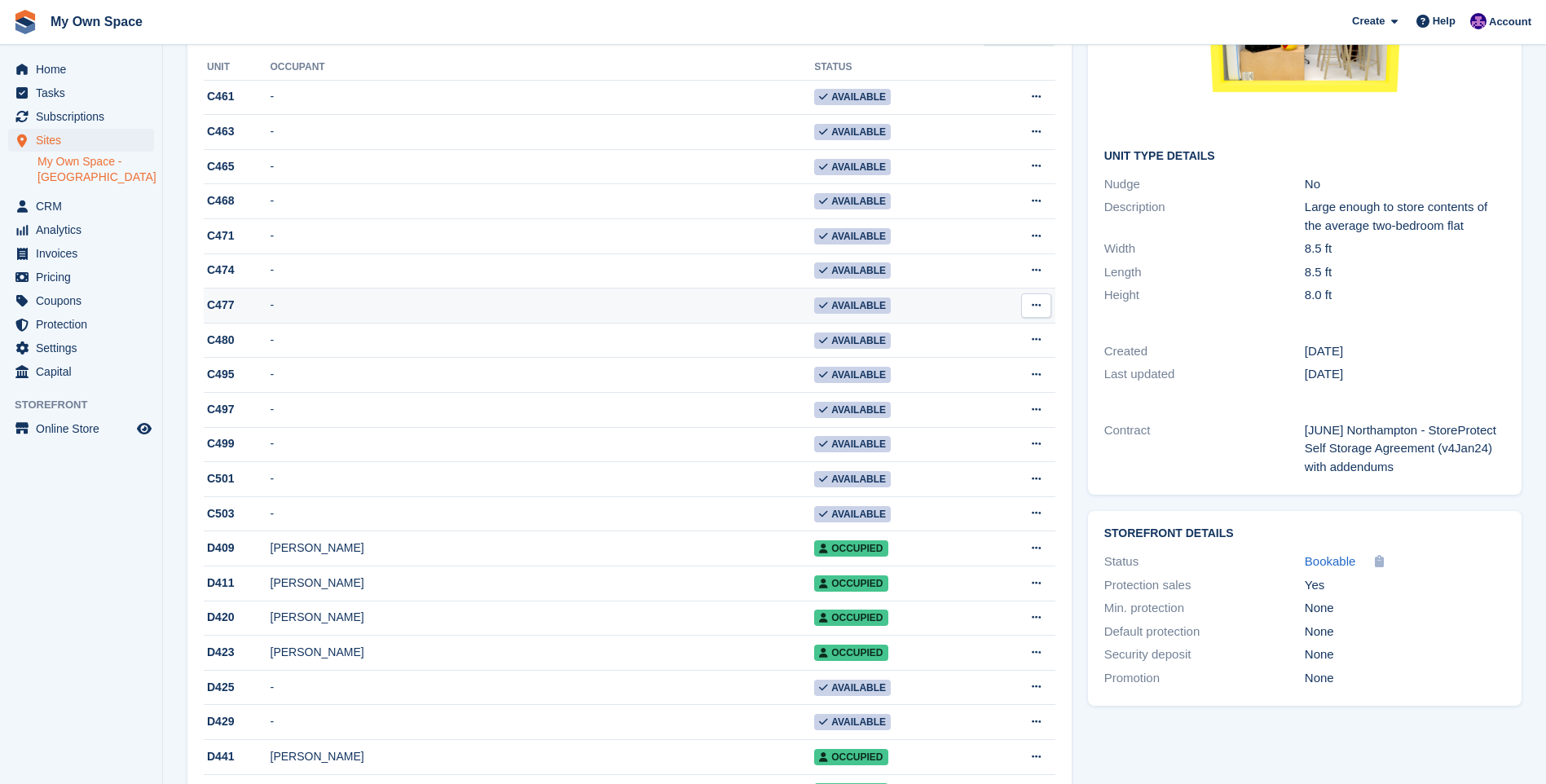
scroll to position [326, 0]
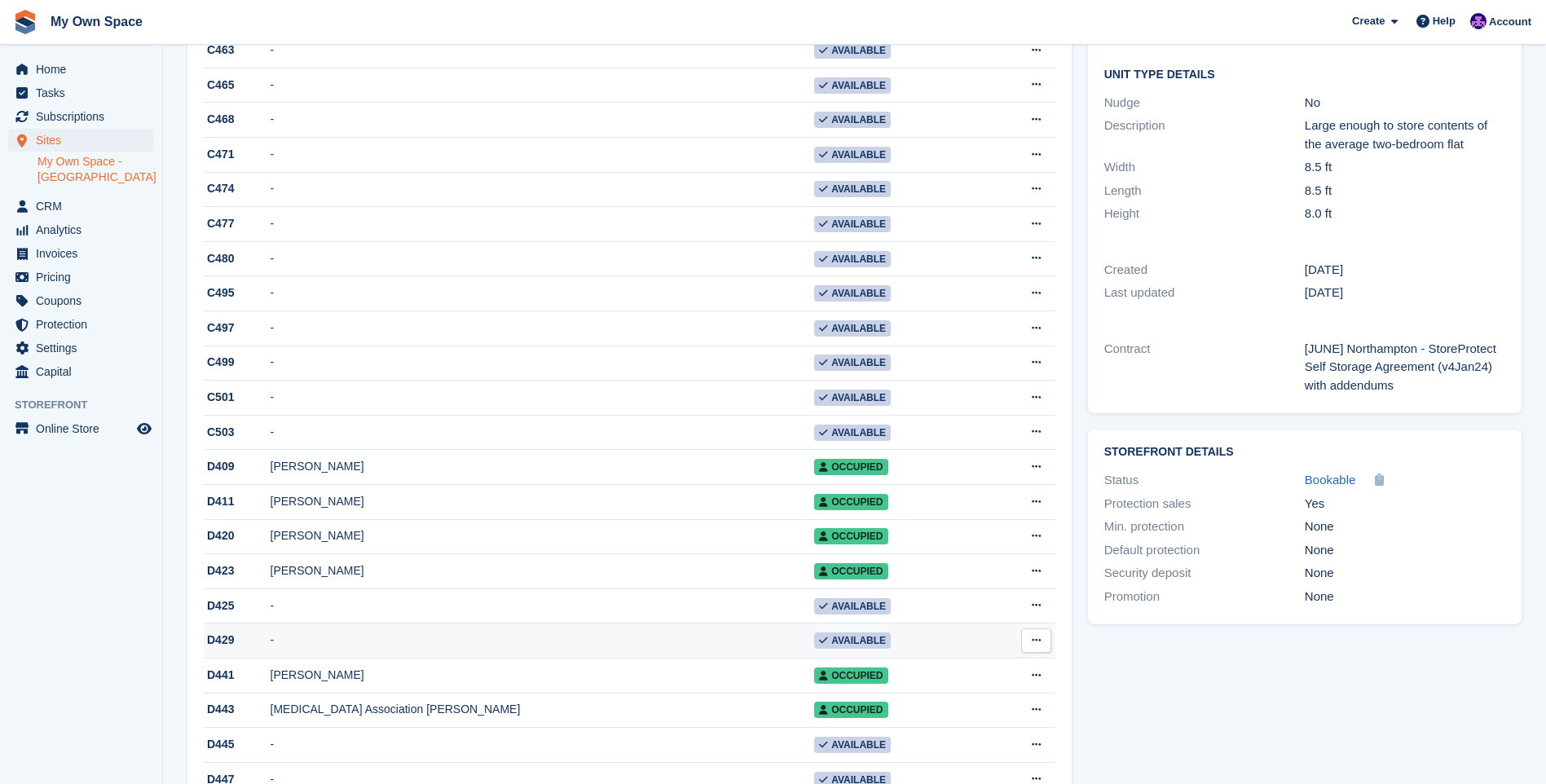
drag, startPoint x: 744, startPoint y: 663, endPoint x: 733, endPoint y: 662, distance: 11.0
click at [741, 659] on td "-" at bounding box center [543, 640] width 545 height 35
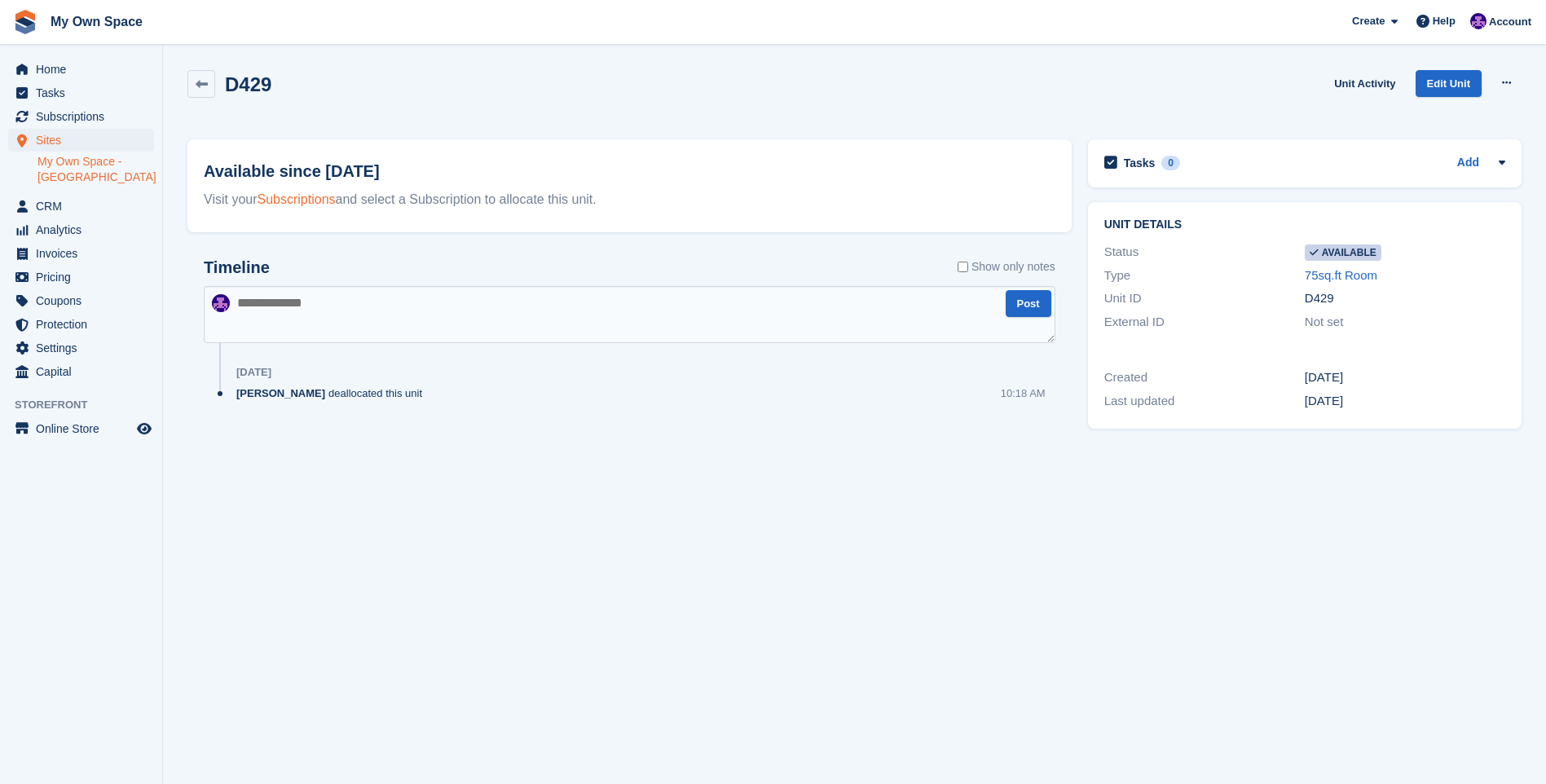
click at [294, 201] on link "Subscriptions" at bounding box center [296, 198] width 78 height 14
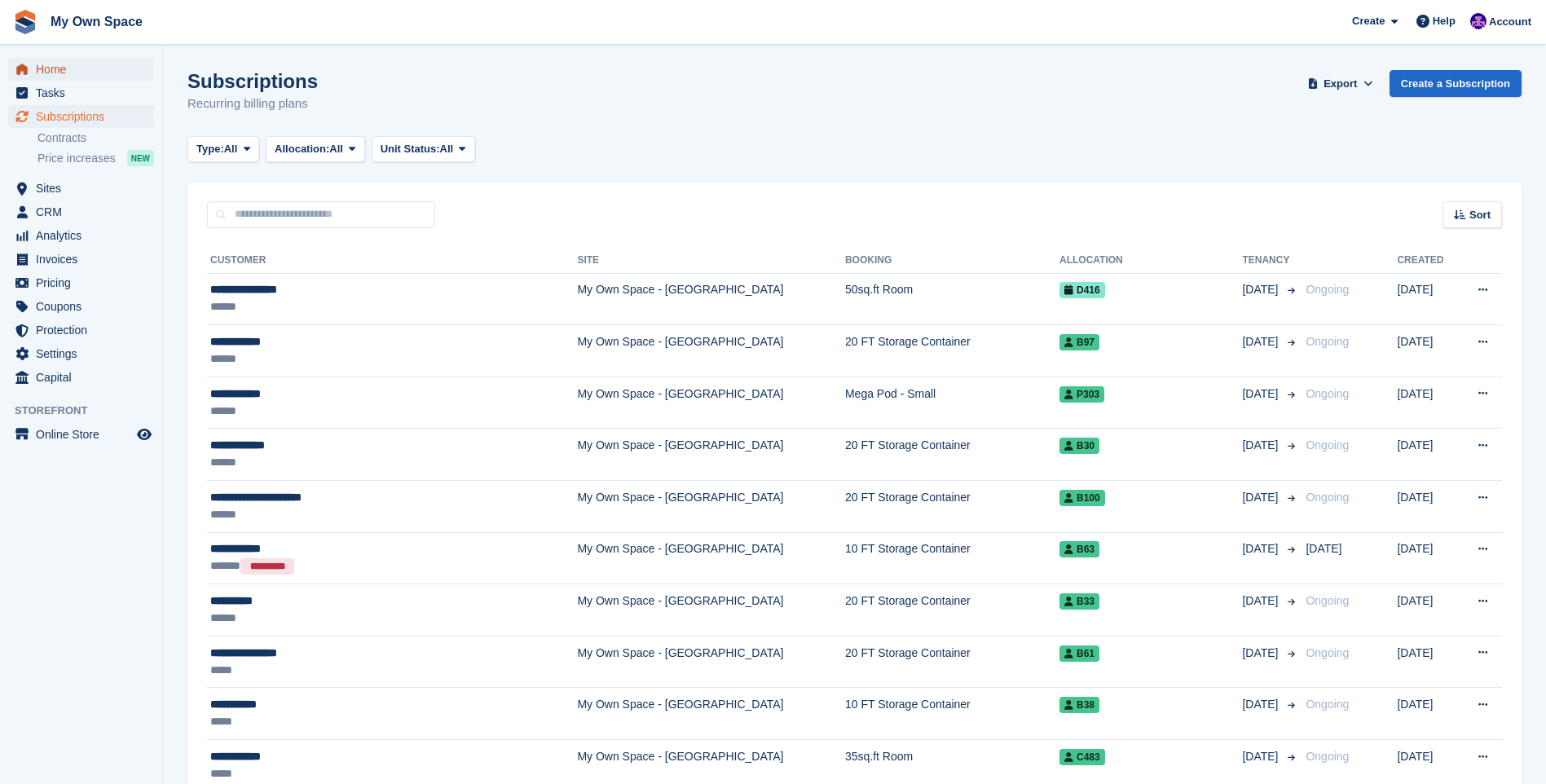
click at [63, 79] on span "Home" at bounding box center [84, 70] width 98 height 23
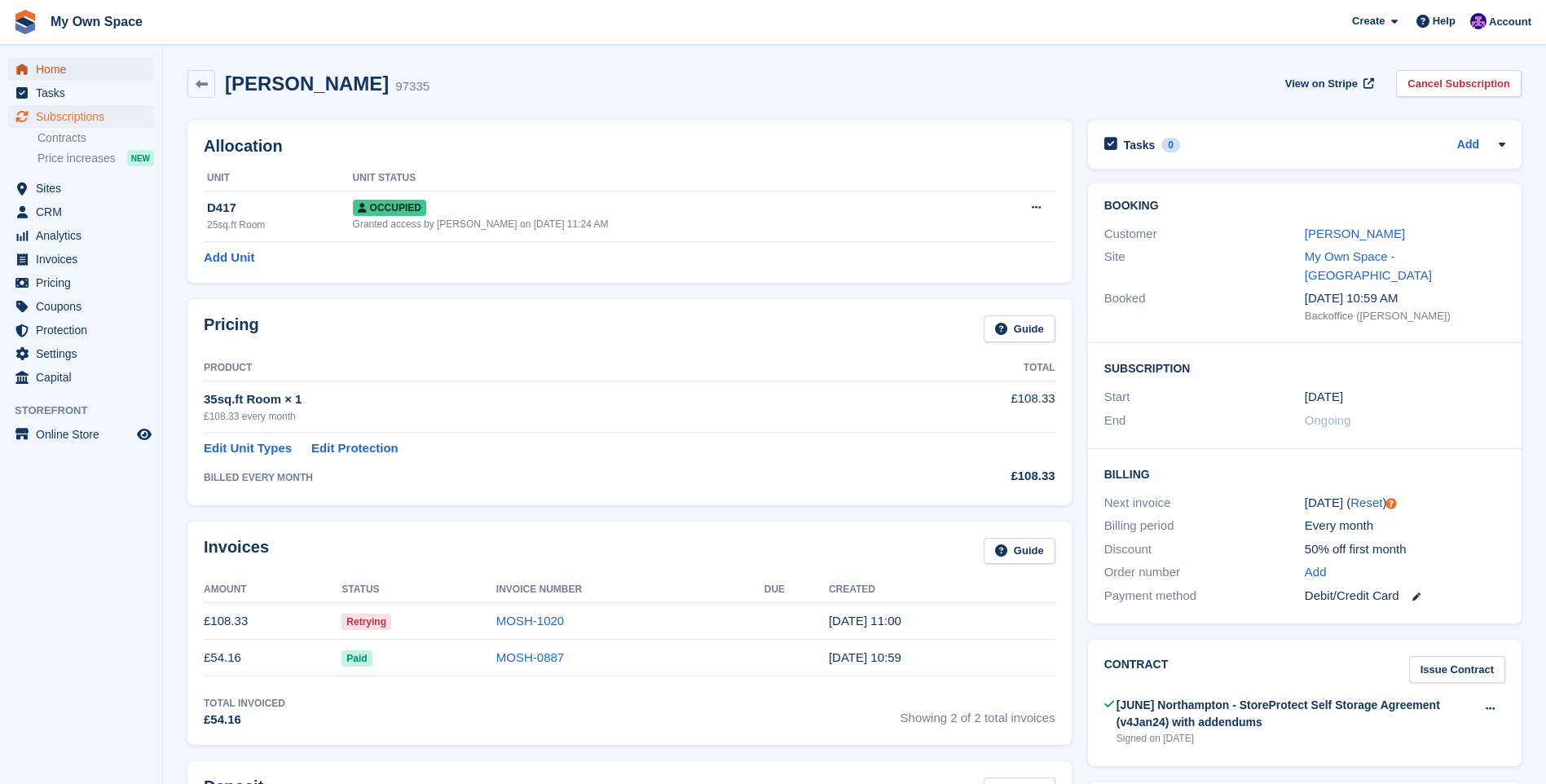
click at [74, 67] on span "Home" at bounding box center [84, 70] width 98 height 23
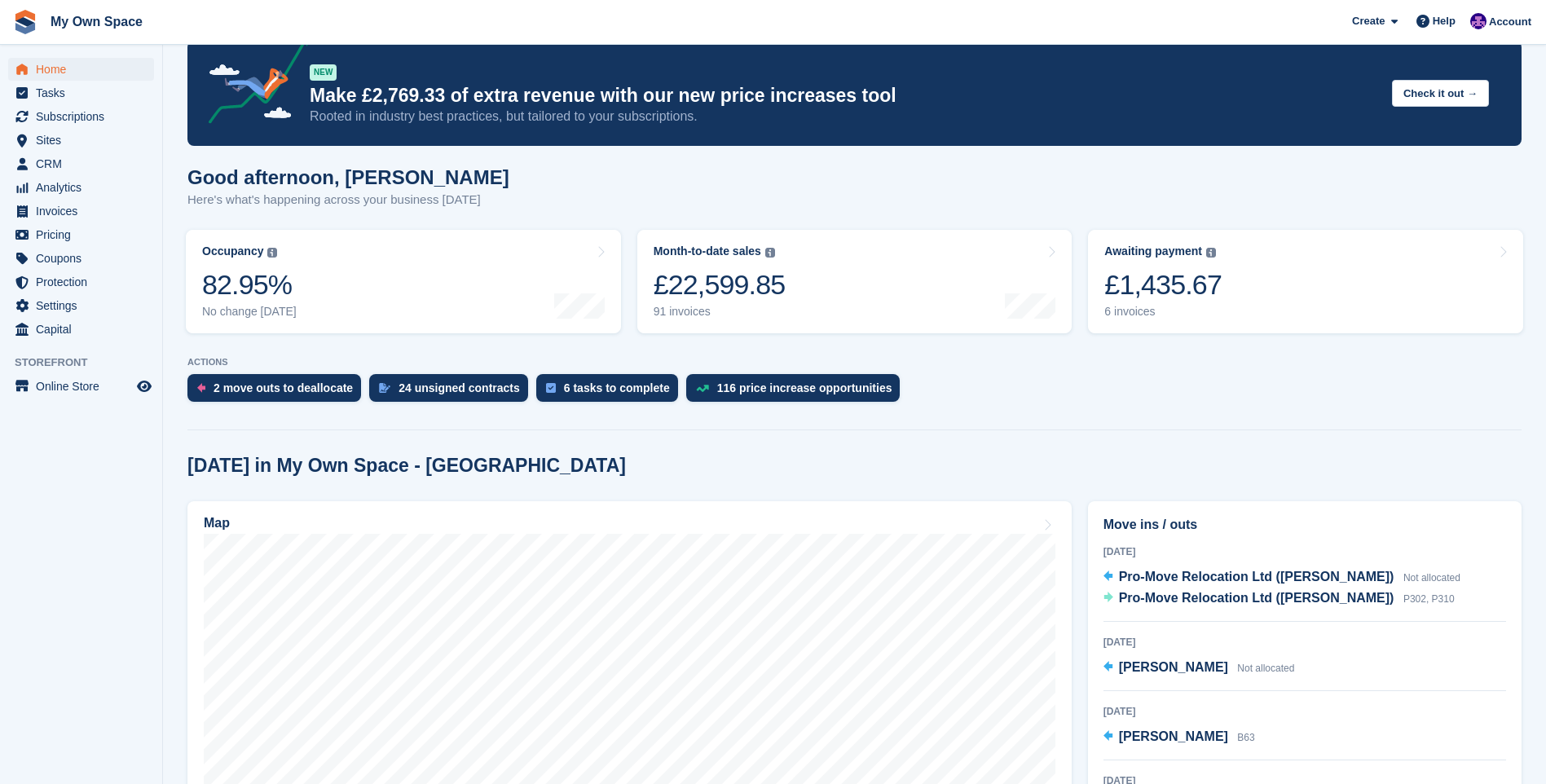
scroll to position [33, 0]
